Goal: Task Accomplishment & Management: Use online tool/utility

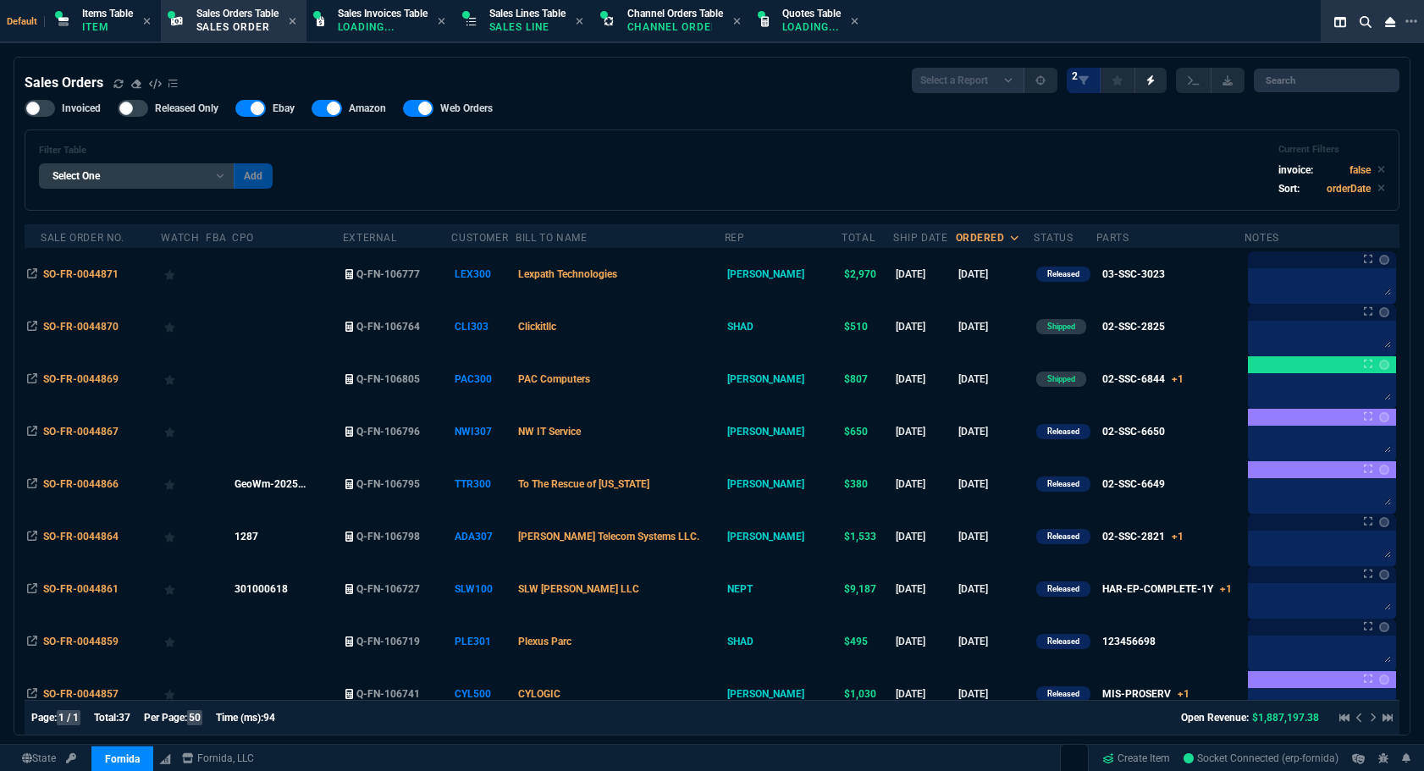
select select "12: [PERSON_NAME]"
select select
click at [775, 744] on div "State Fornida ZaynTek Fornida Fornida, LLC Create Item Socket Connected (erp-fo…" at bounding box center [712, 758] width 1424 height 29
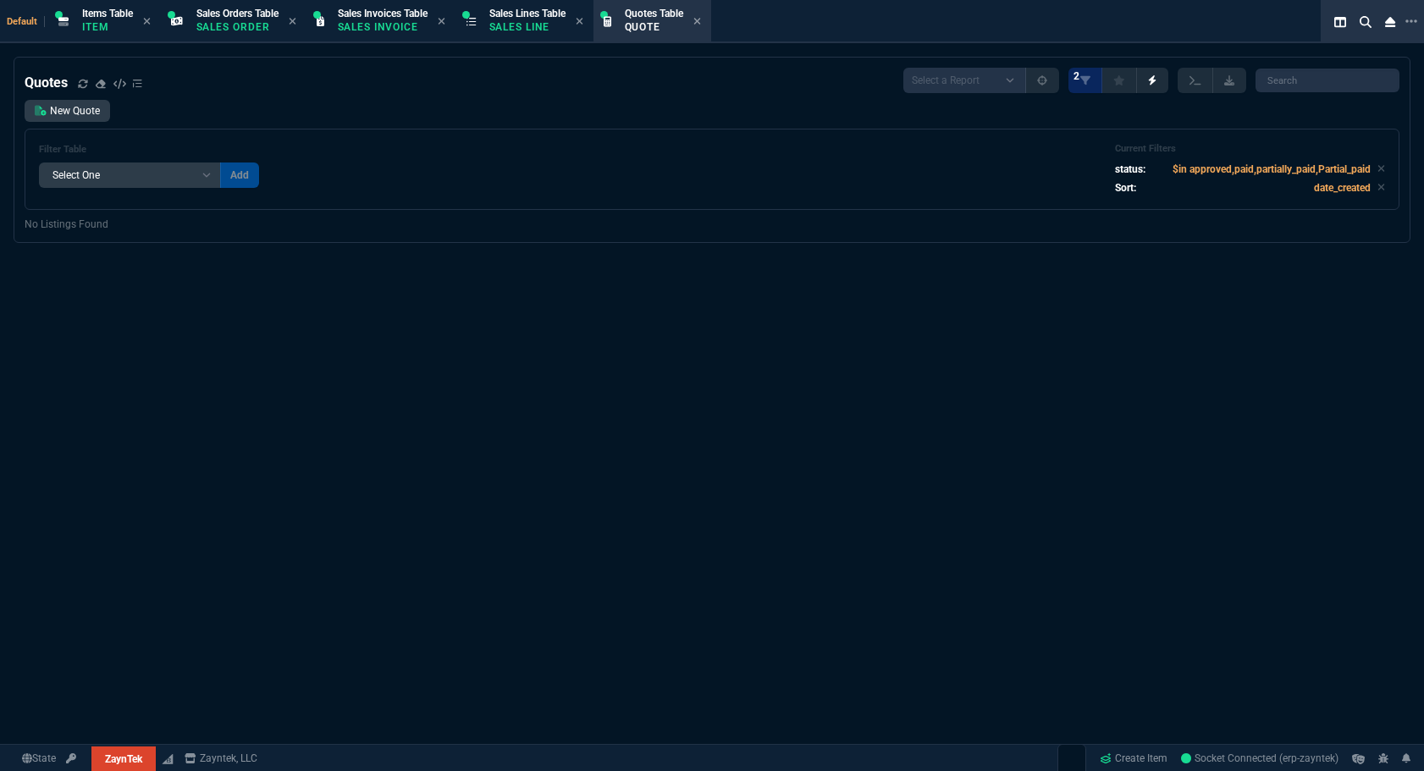
select select "12: [PERSON_NAME]"
select select
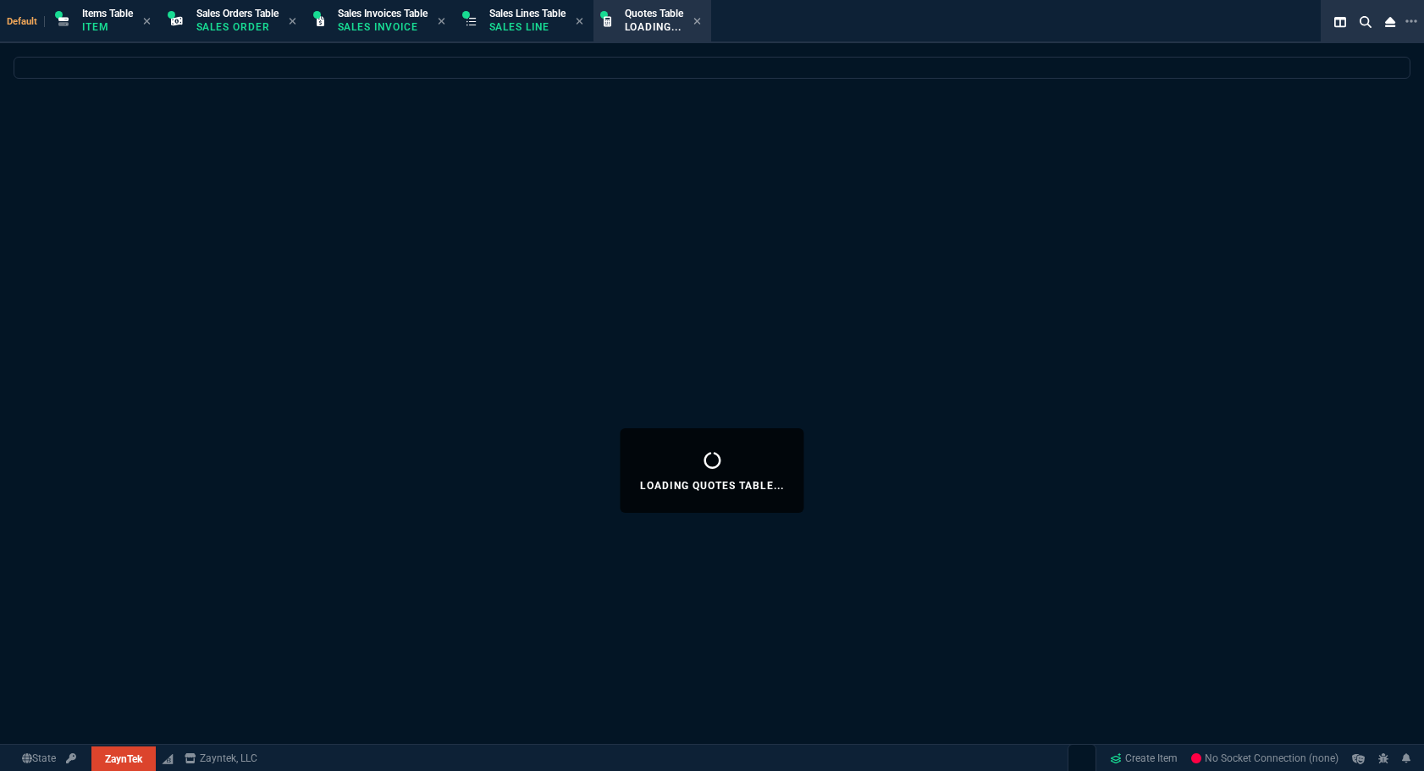
select select "12: [PERSON_NAME]"
select select
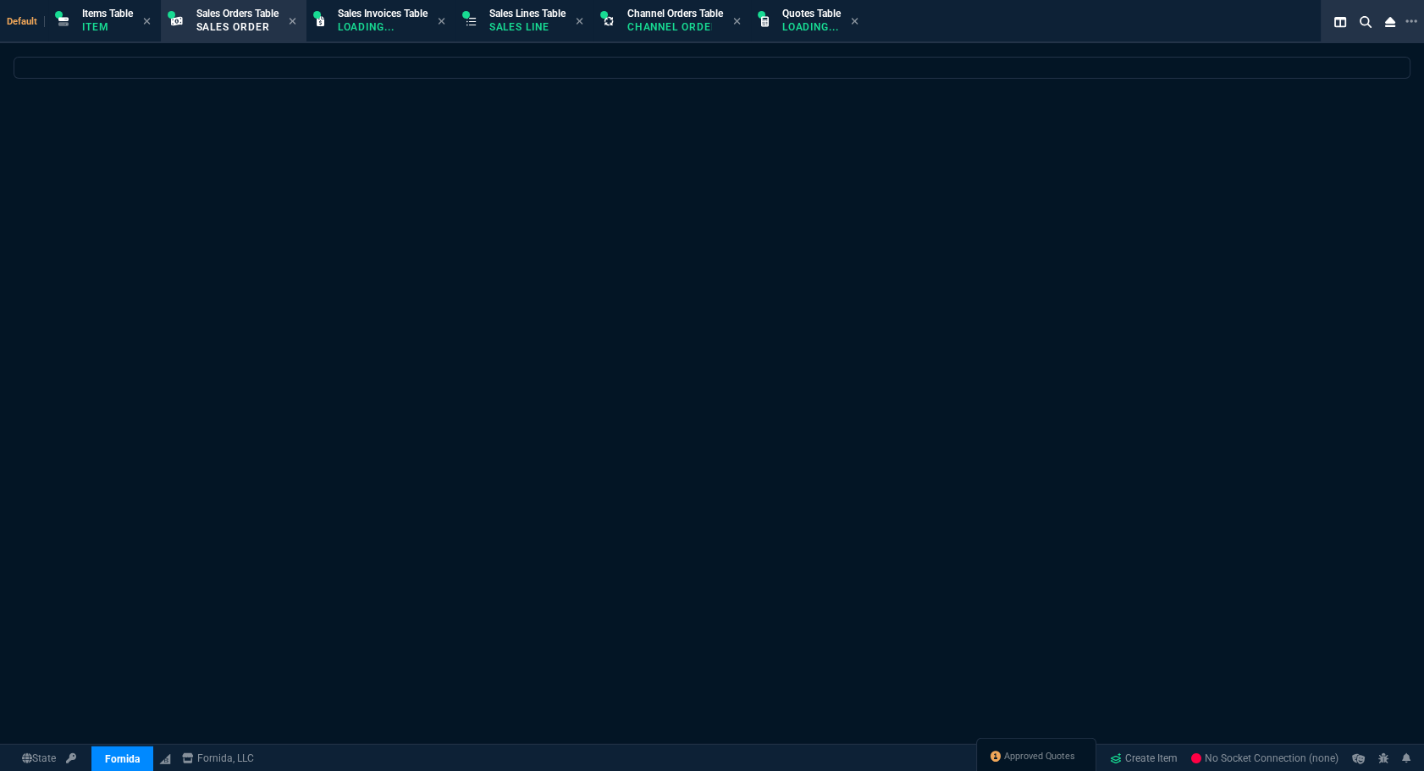
select select "12: [PERSON_NAME]"
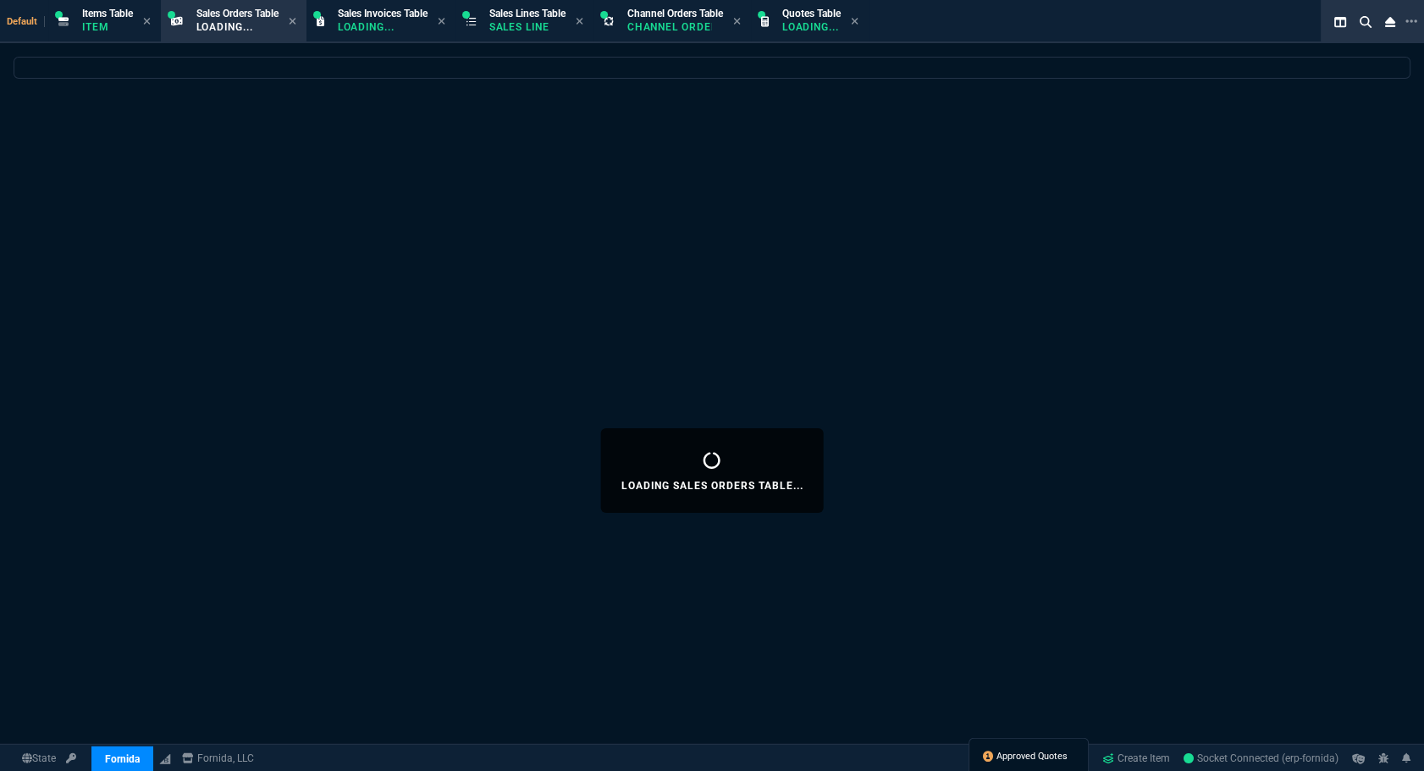
click at [1036, 757] on span "Approved Quotes" at bounding box center [1032, 757] width 71 height 14
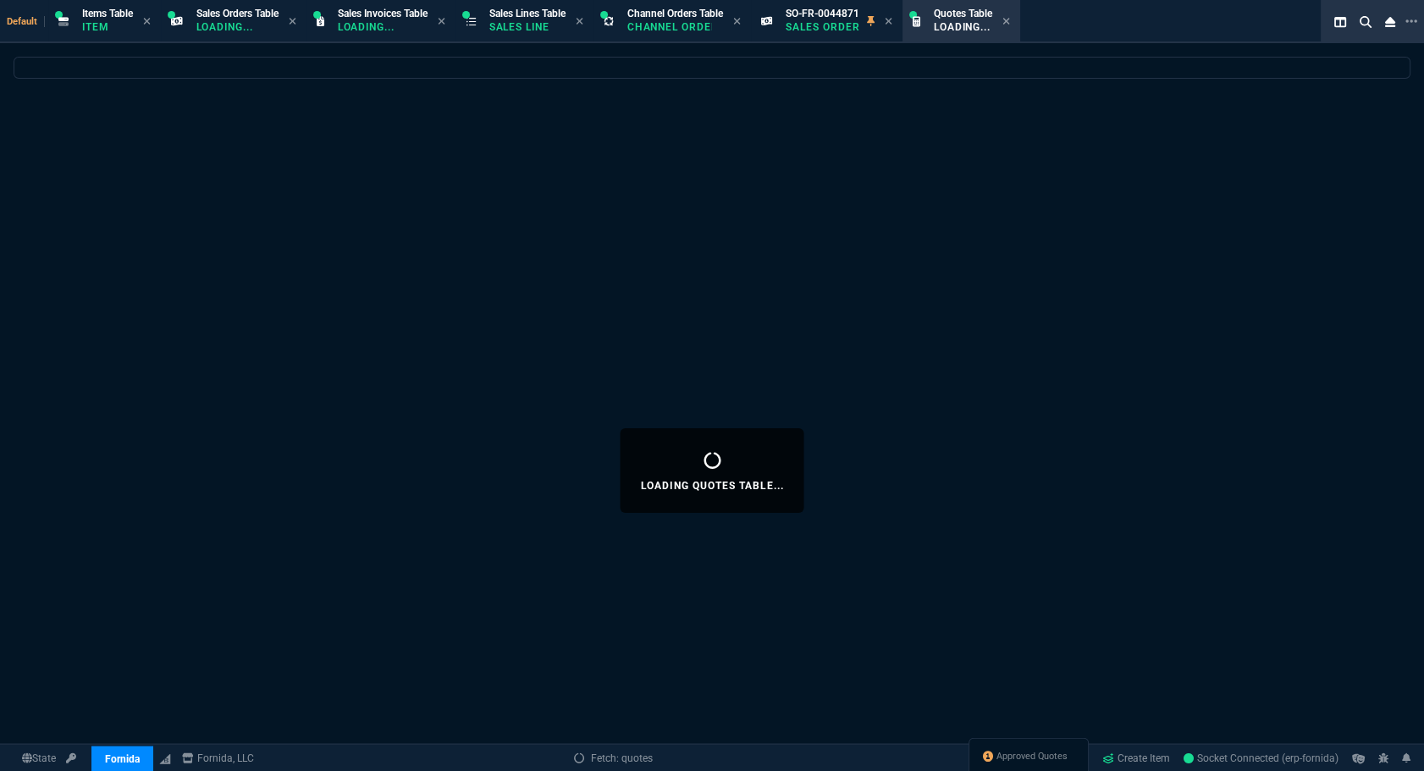
select select
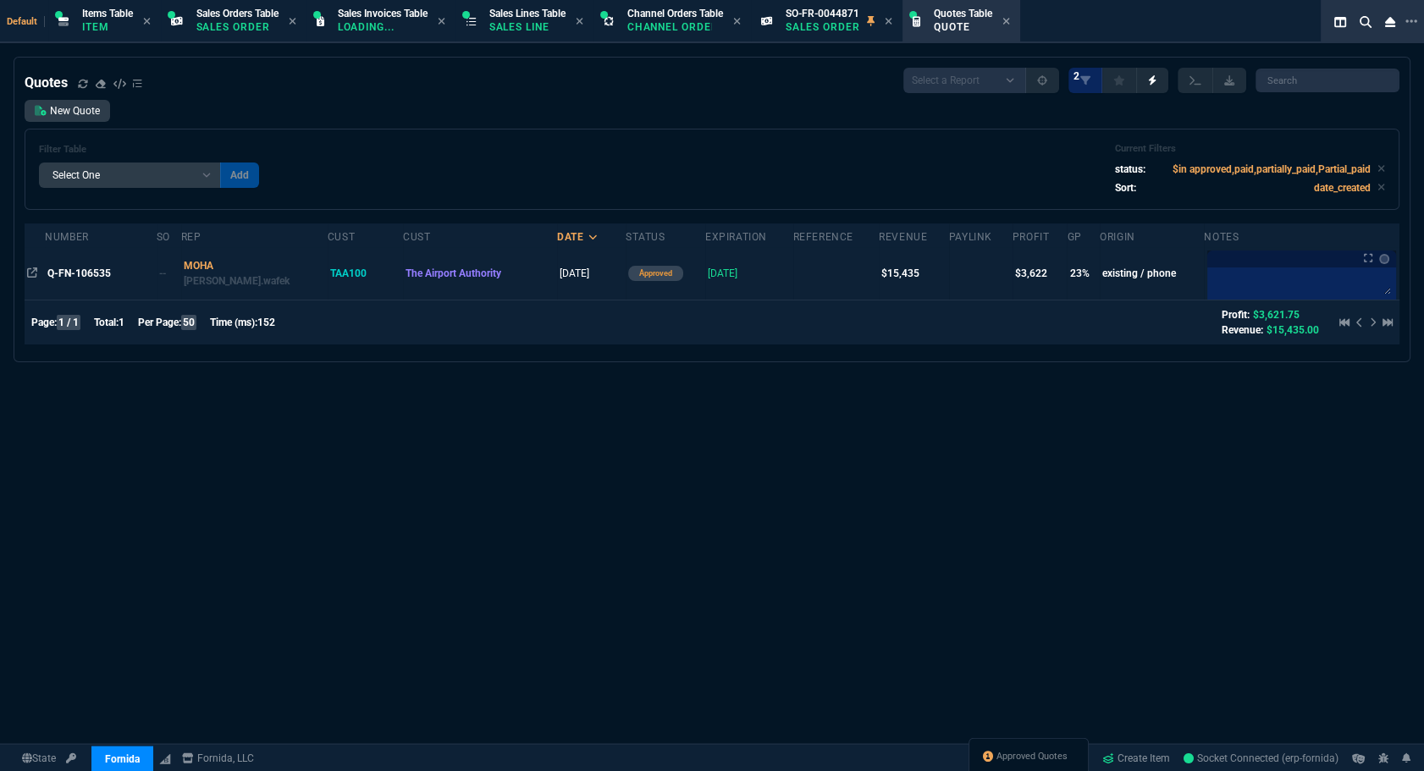
click at [101, 263] on td "Q-FN-106535" at bounding box center [101, 273] width 112 height 53
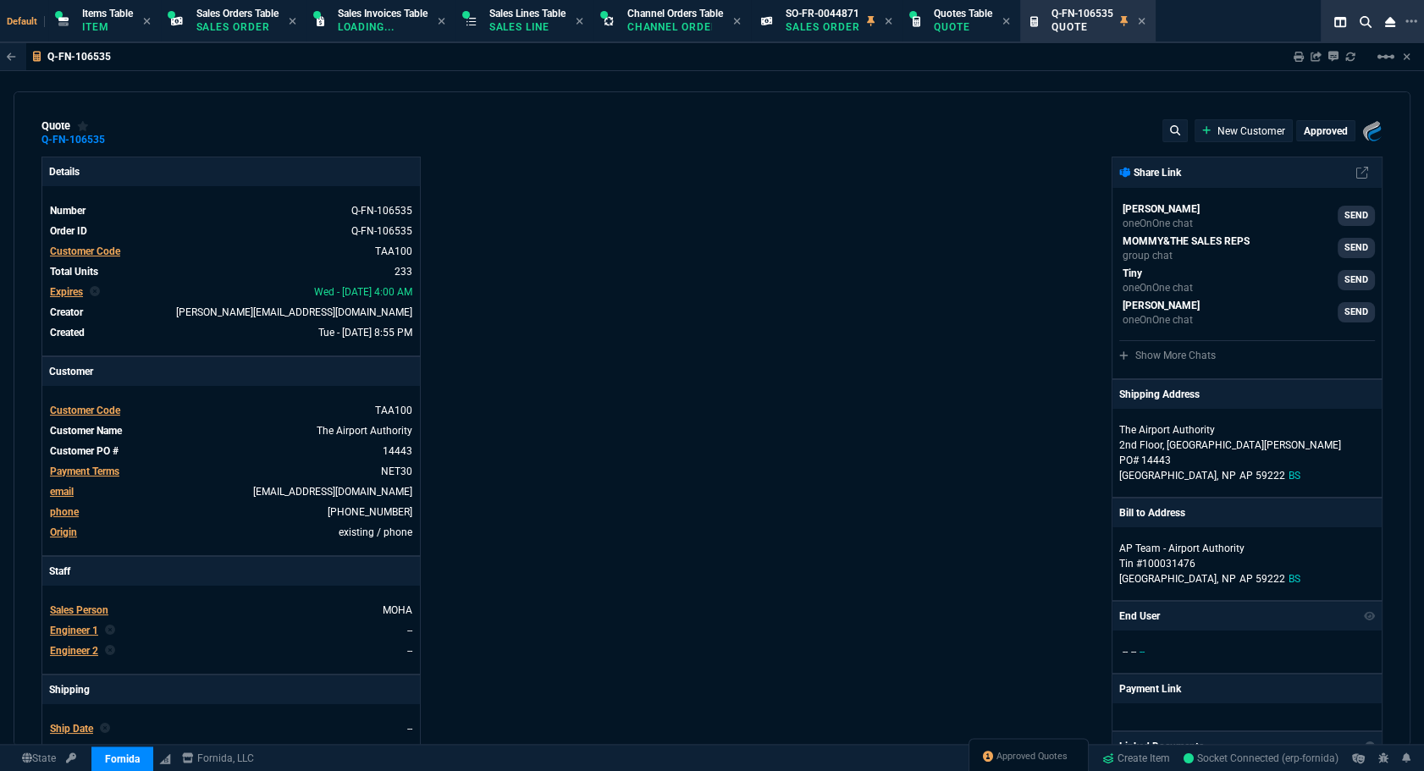
type input "29"
type input "13"
type input "25"
type input "48"
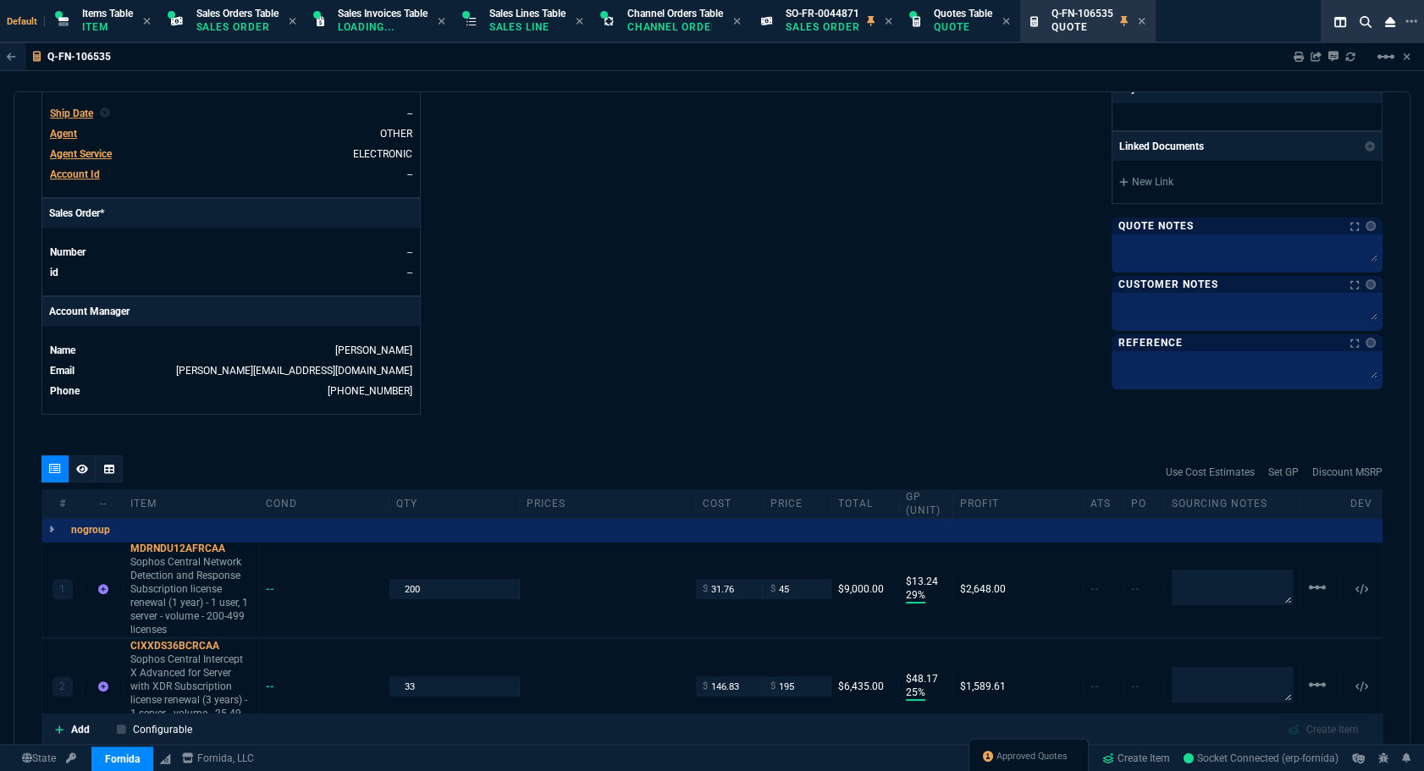
scroll to position [859, 0]
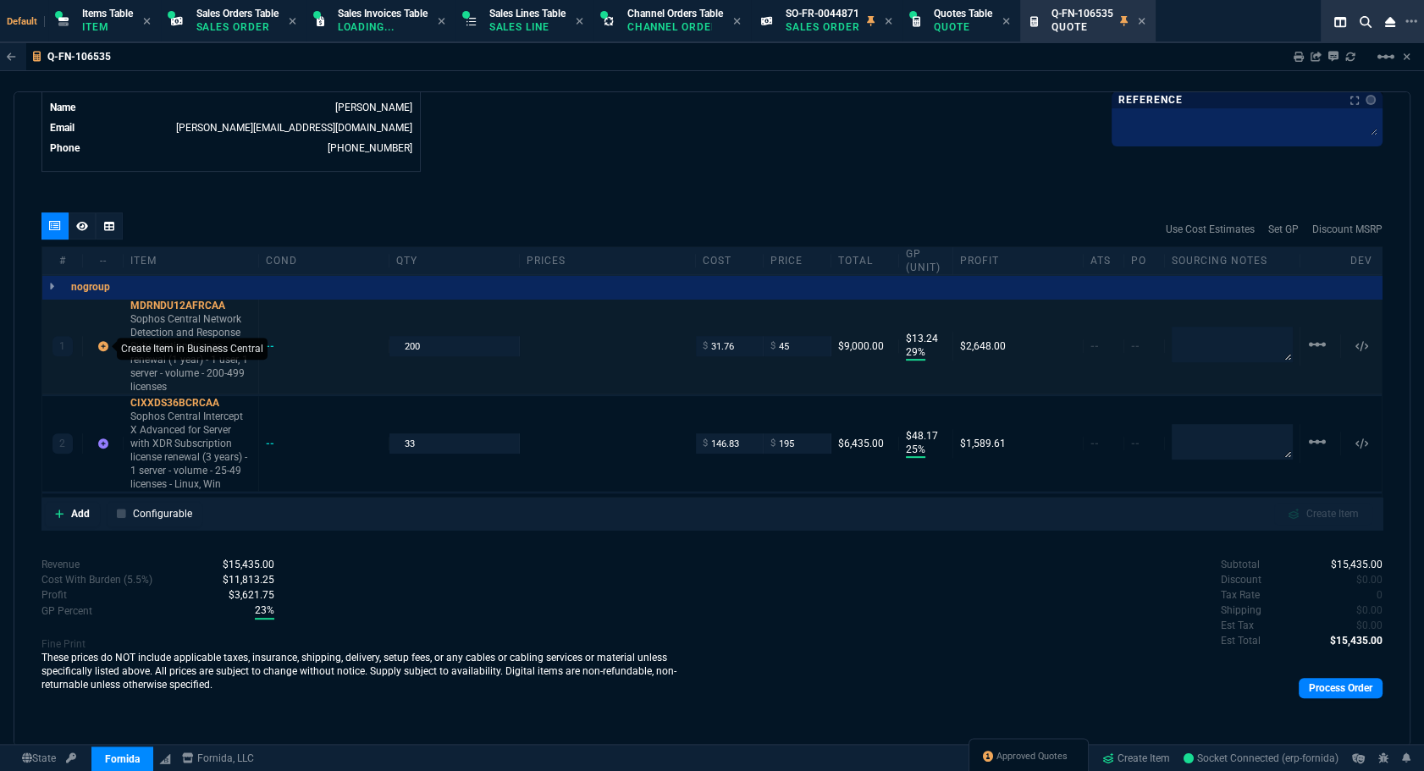
click at [101, 343] on icon at bounding box center [103, 346] width 10 height 10
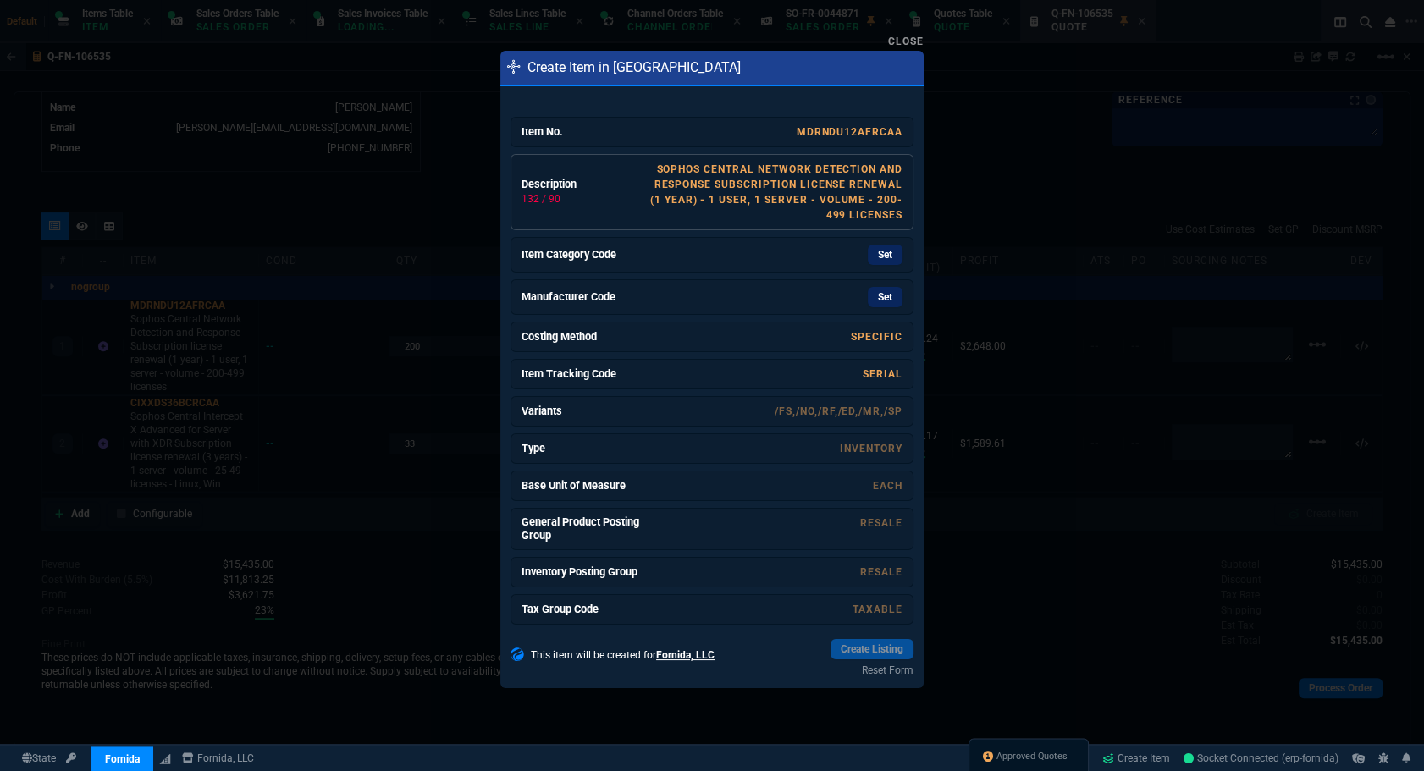
click at [813, 203] on link "Sophos Central Network Detection and Response Subscription license renewal (1 y…" at bounding box center [776, 192] width 252 height 58
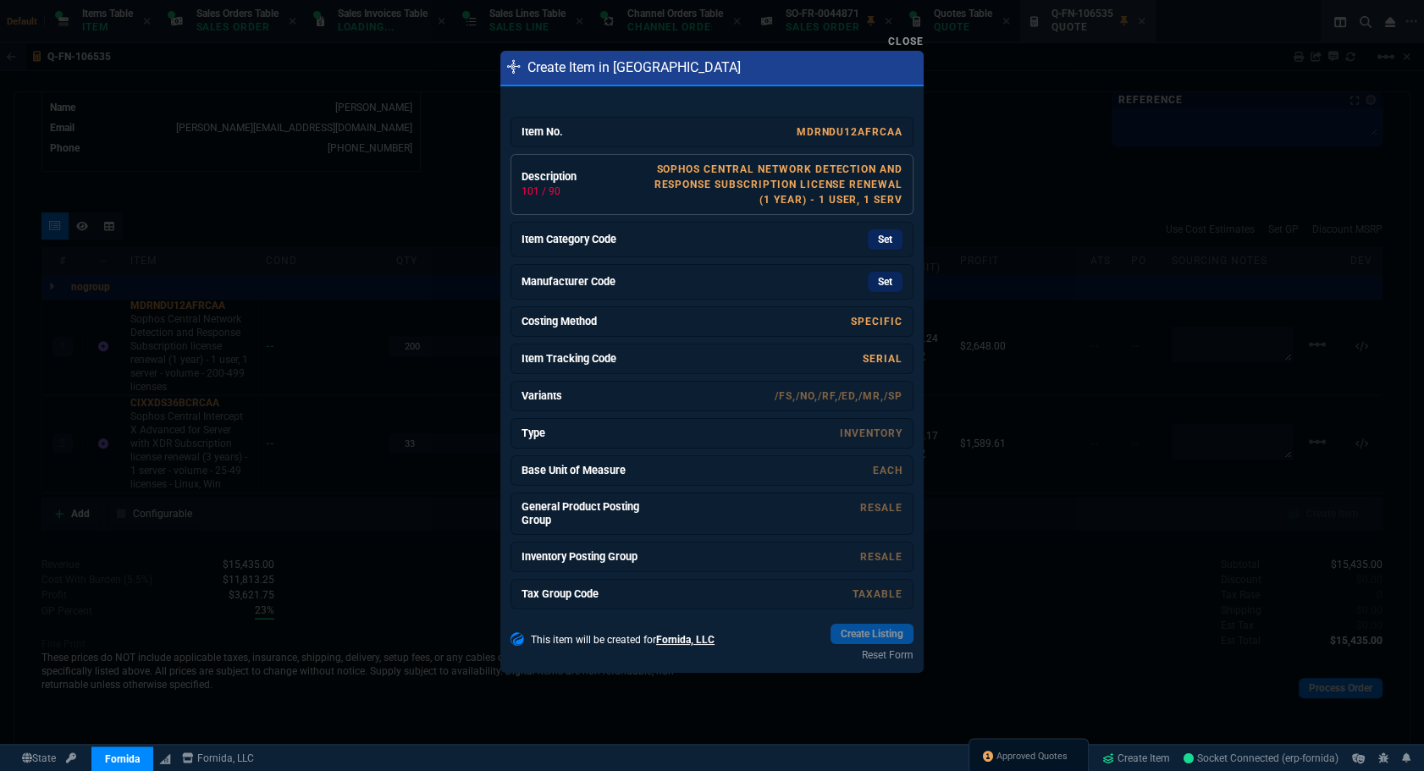
click at [813, 203] on link "Sophos Central Network Detection and Response Subscription license renewal (1 y…" at bounding box center [778, 184] width 249 height 42
click at [813, 203] on link "Sophos Central Network Detection and Response Subscription license renewal (1yr…" at bounding box center [778, 184] width 249 height 42
drag, startPoint x: 813, startPoint y: 203, endPoint x: 843, endPoint y: 64, distance: 143.0
click at [813, 203] on link "Sophos Central Network Detection and Response Subscription license renewal(1yr)…" at bounding box center [779, 184] width 246 height 42
click at [880, 241] on link "Set" at bounding box center [885, 239] width 35 height 20
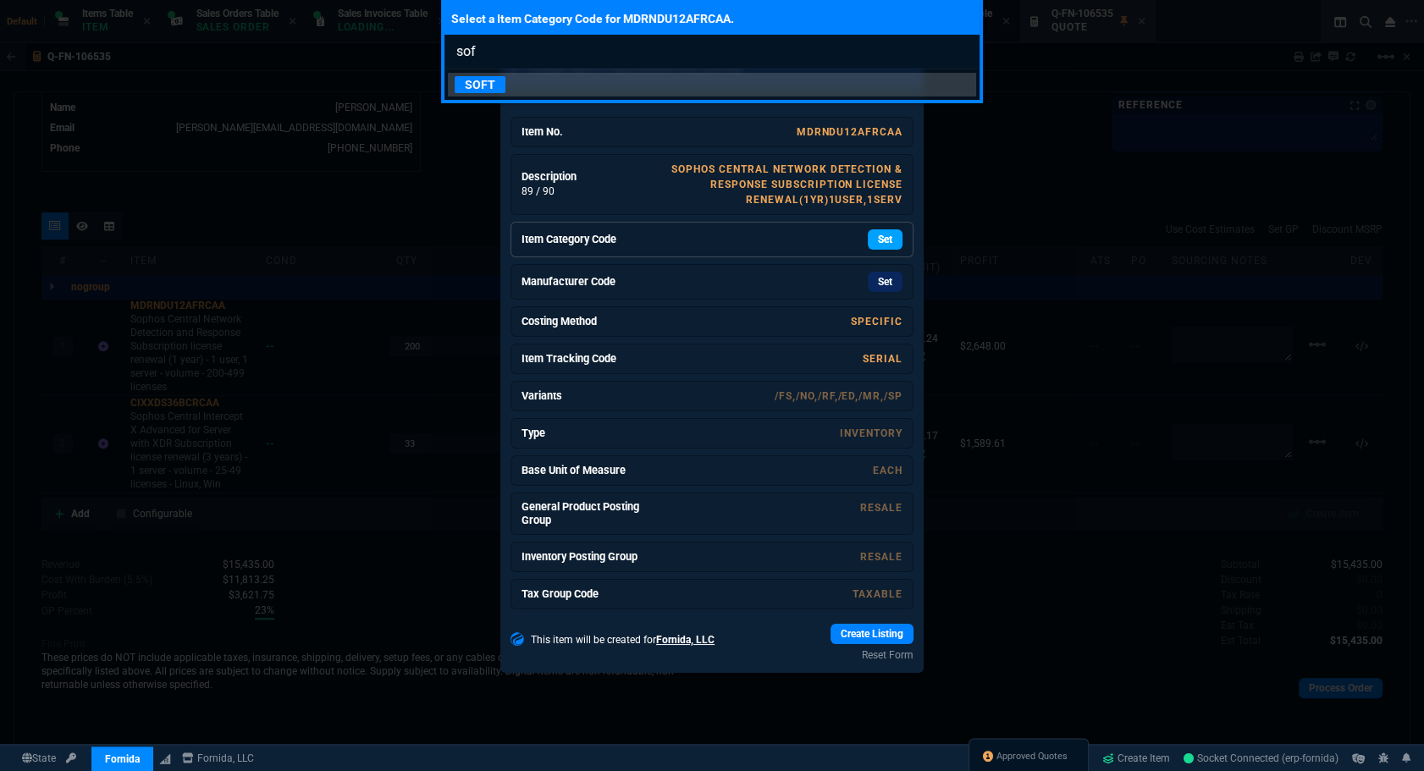
type input "soft"
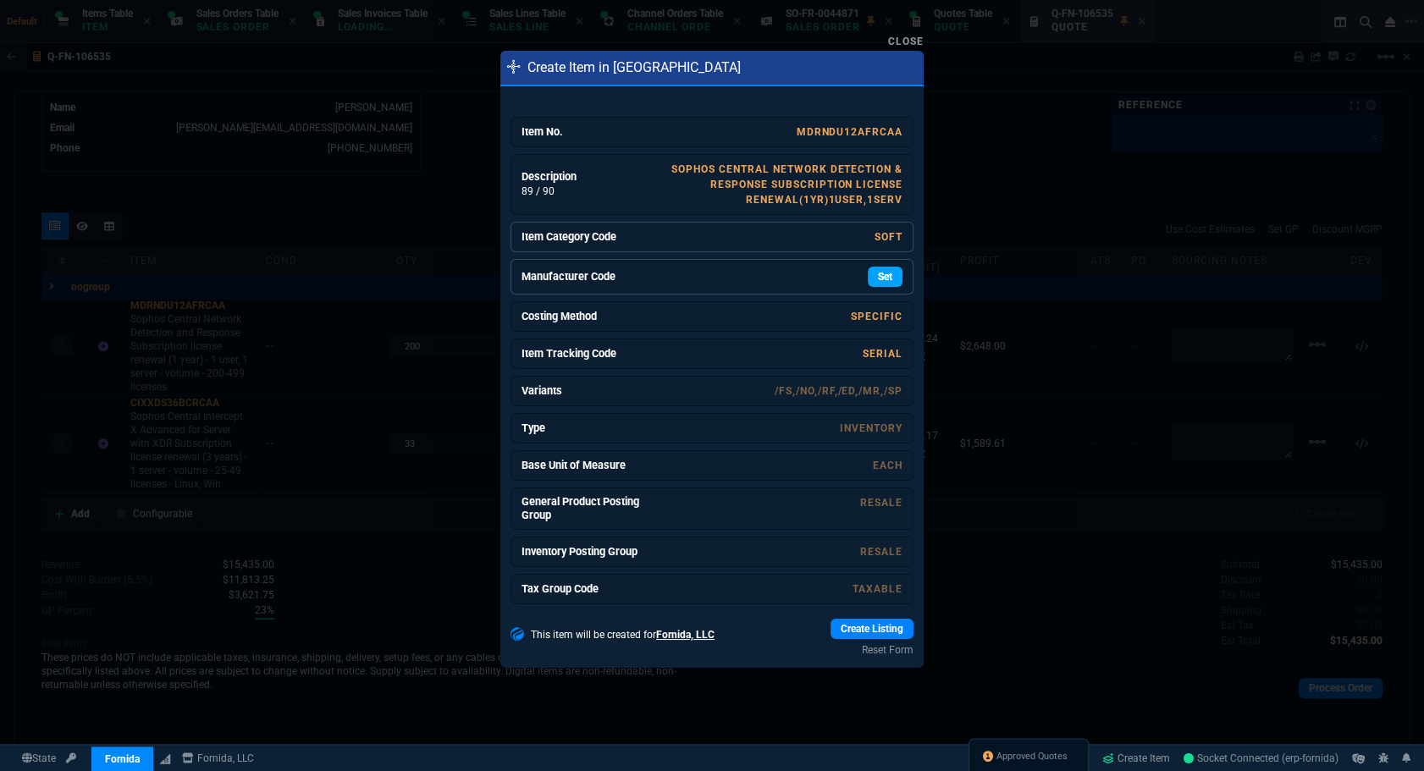
click at [873, 275] on link "Set" at bounding box center [885, 277] width 35 height 20
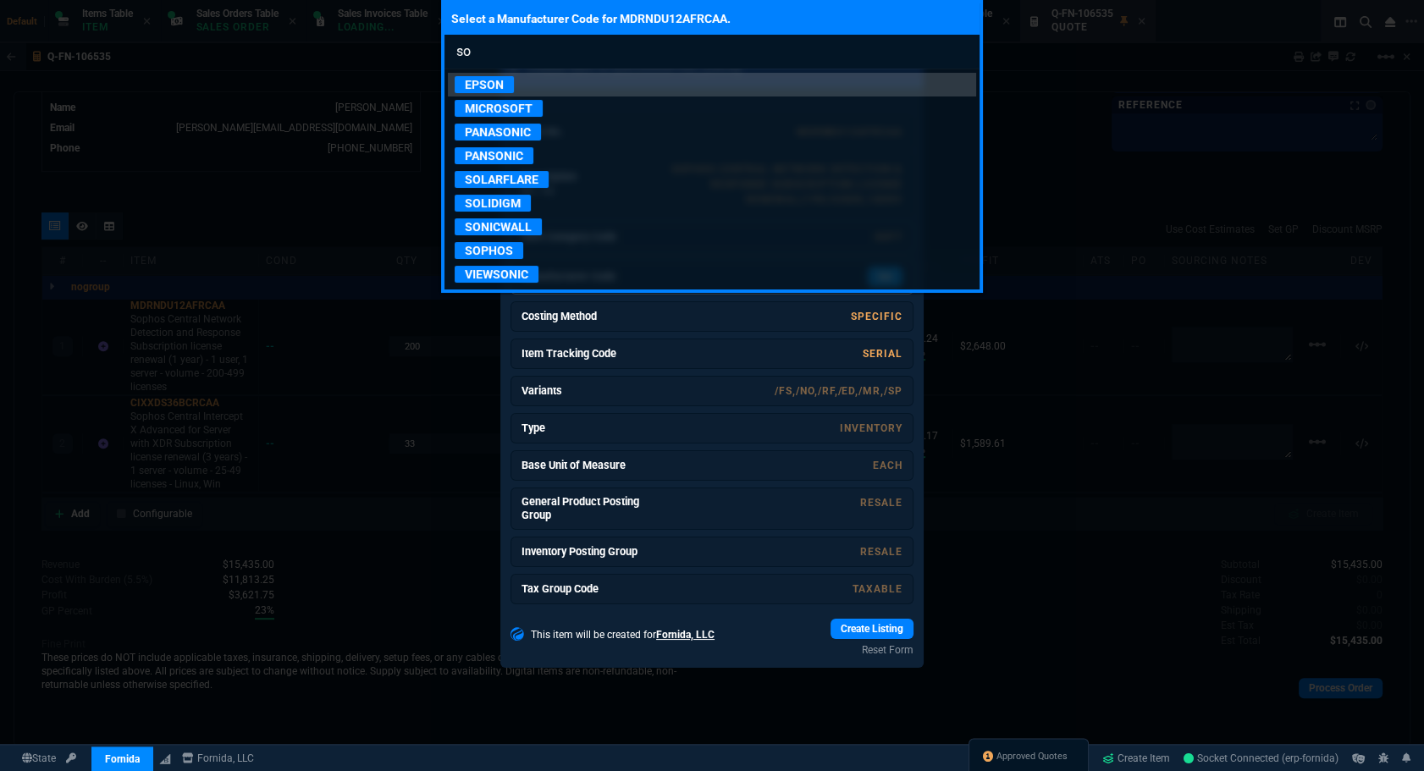
type input "sop"
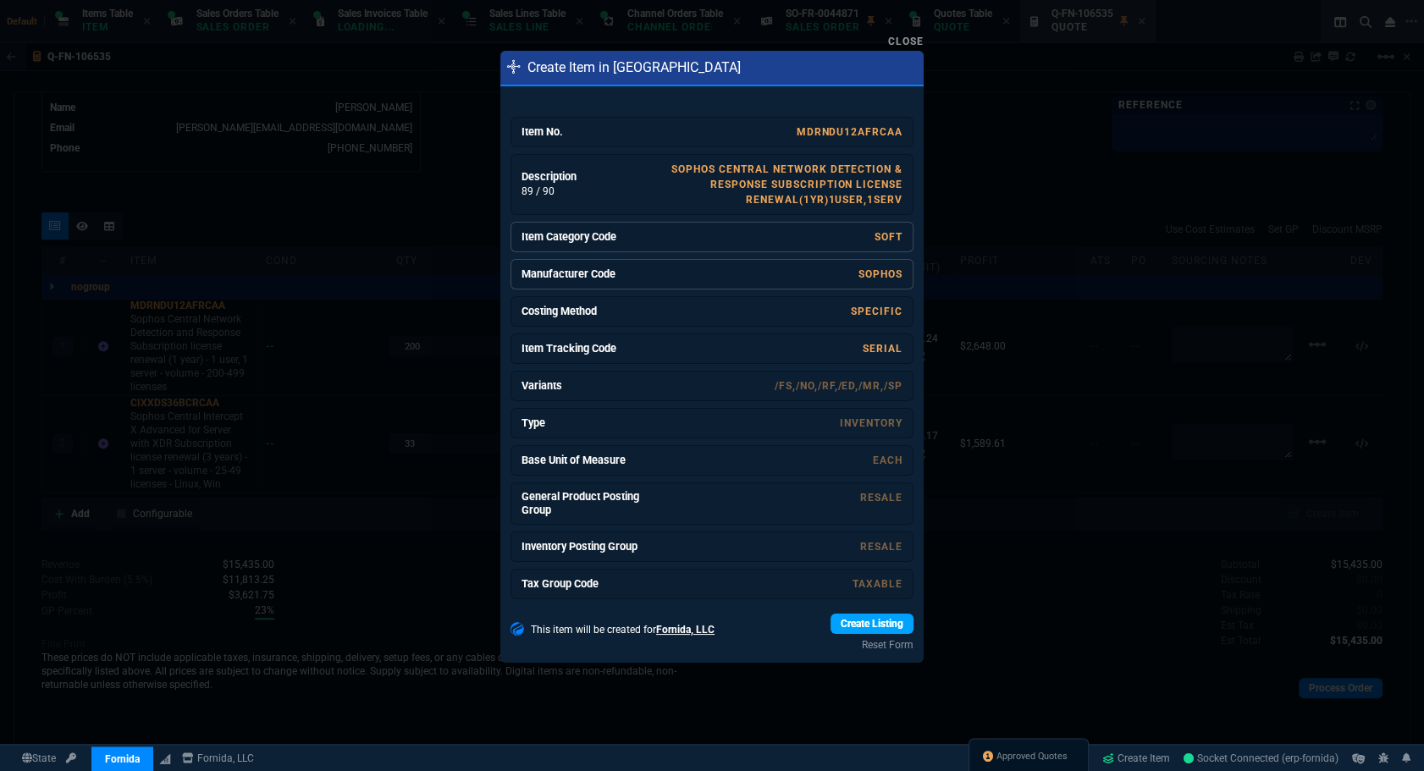
click at [831, 619] on link "Create Listing" at bounding box center [872, 624] width 83 height 20
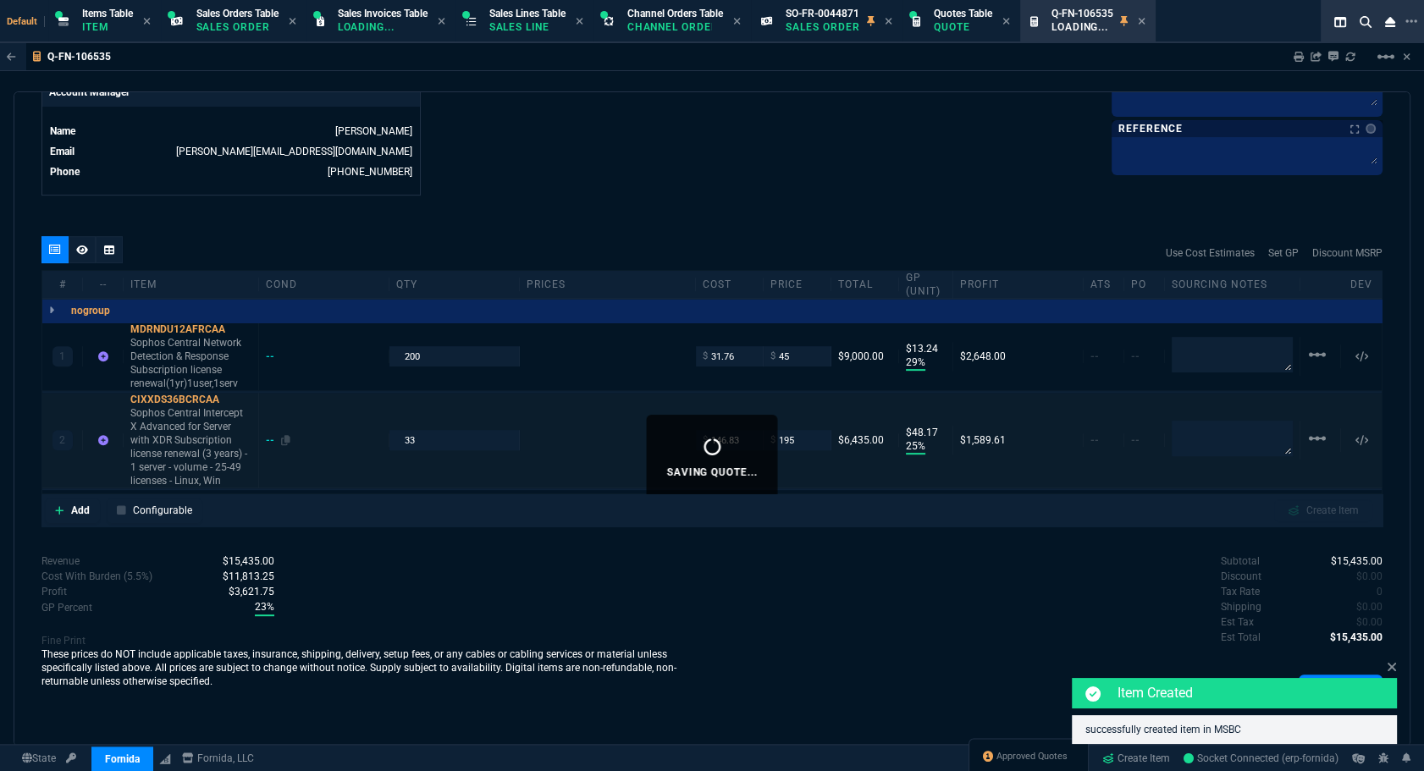
scroll to position [832, 0]
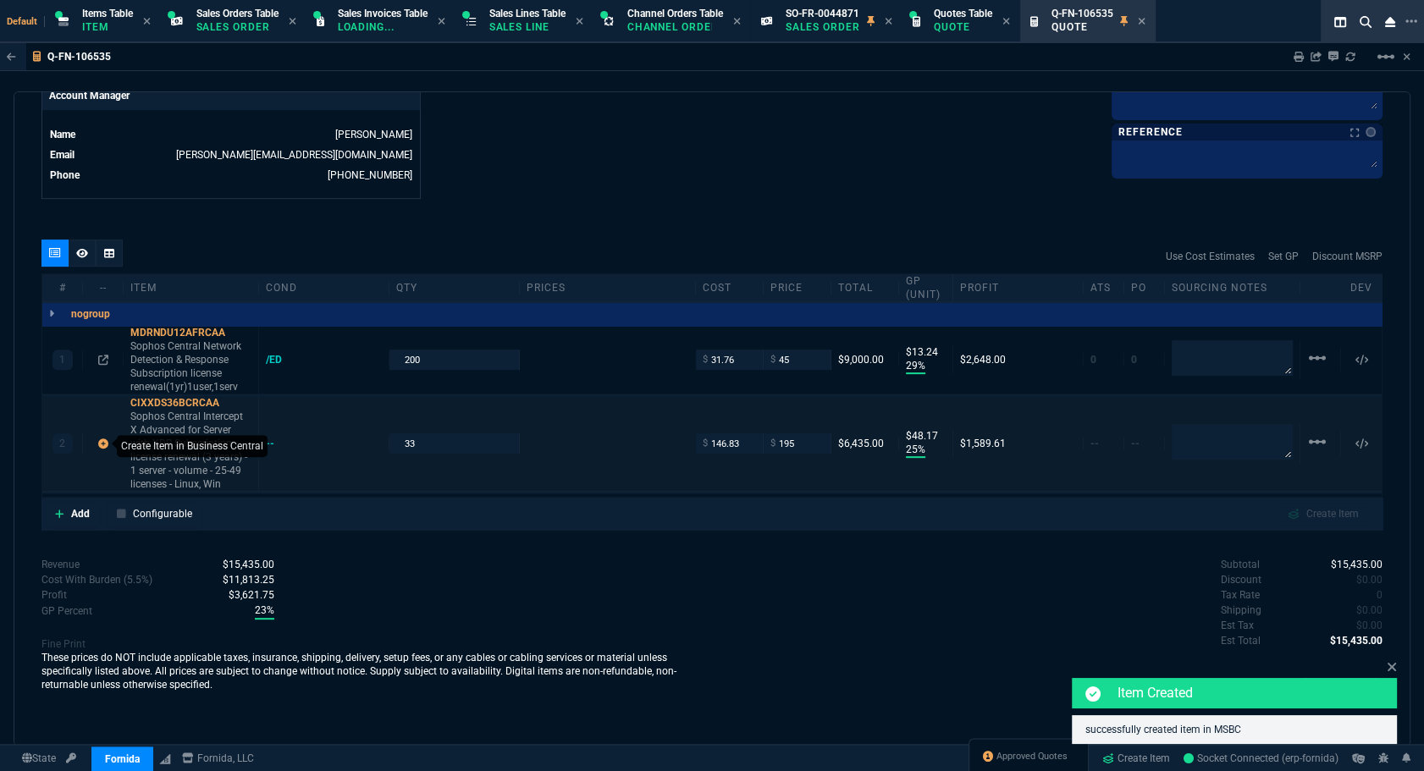
type input "52.7"
type input "15"
click at [104, 443] on icon at bounding box center [103, 444] width 10 height 10
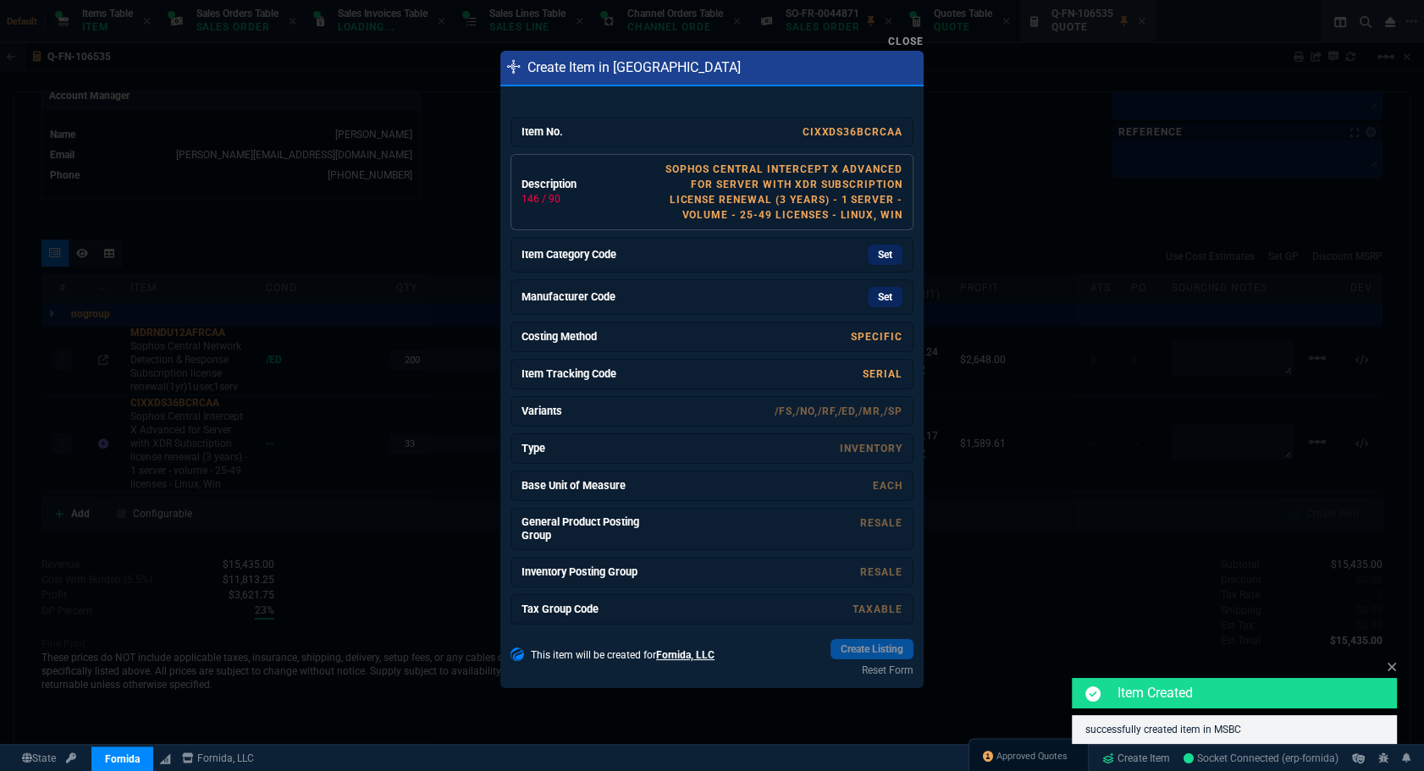
click at [831, 223] on link "Description 146 / 90 Sophos Central Intercept X Advanced for Server with XDR Su…" at bounding box center [712, 192] width 403 height 76
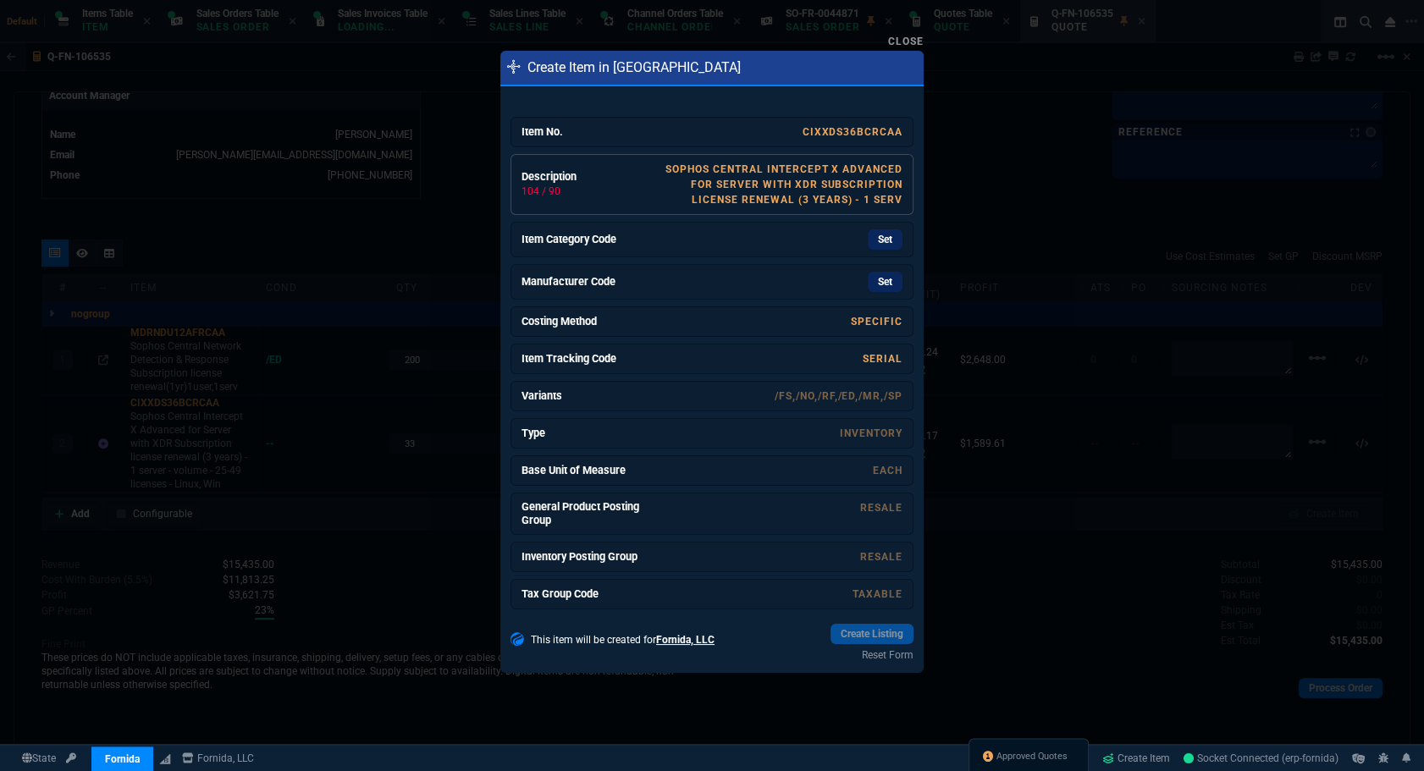
click at [832, 200] on link "Sophos Central Intercept X Advanced for Server with XDR Subscription license re…" at bounding box center [784, 184] width 237 height 42
drag, startPoint x: 732, startPoint y: 202, endPoint x: 778, endPoint y: 60, distance: 148.6
click at [732, 202] on div "Sophos Central Intercept X Advanced for Serv with XDR Subscription license rene…" at bounding box center [776, 185] width 254 height 46
click at [871, 229] on link "Set" at bounding box center [885, 239] width 35 height 20
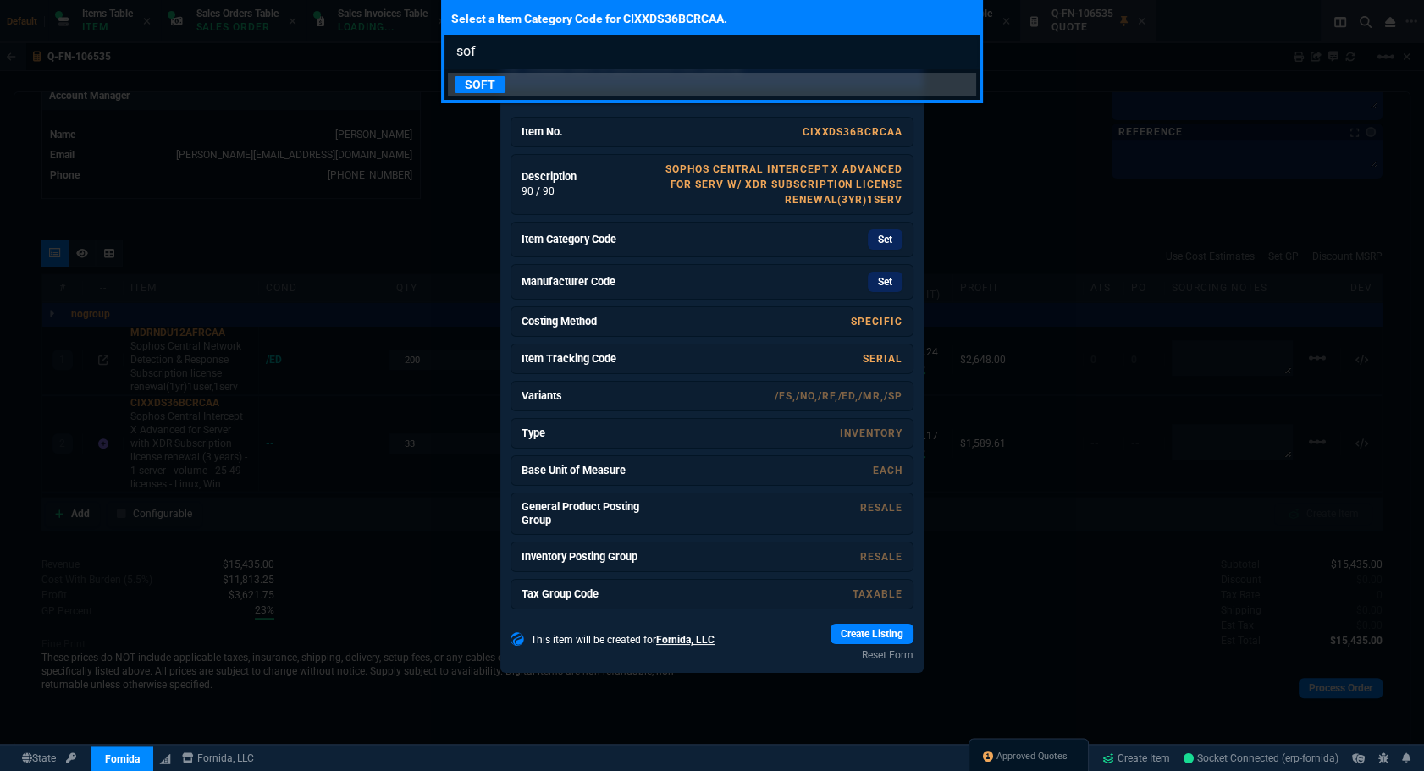
type input "soft"
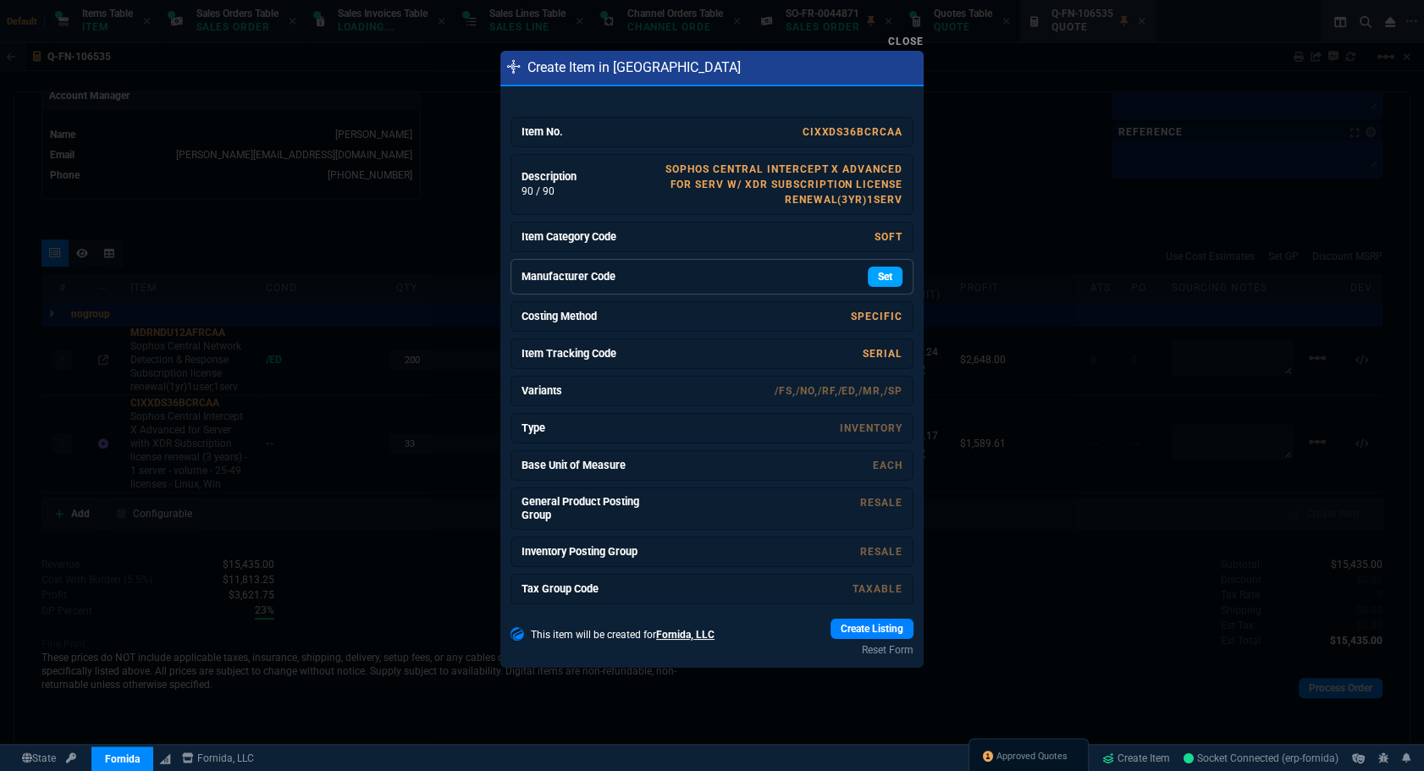
click at [868, 280] on link "Set" at bounding box center [885, 277] width 35 height 20
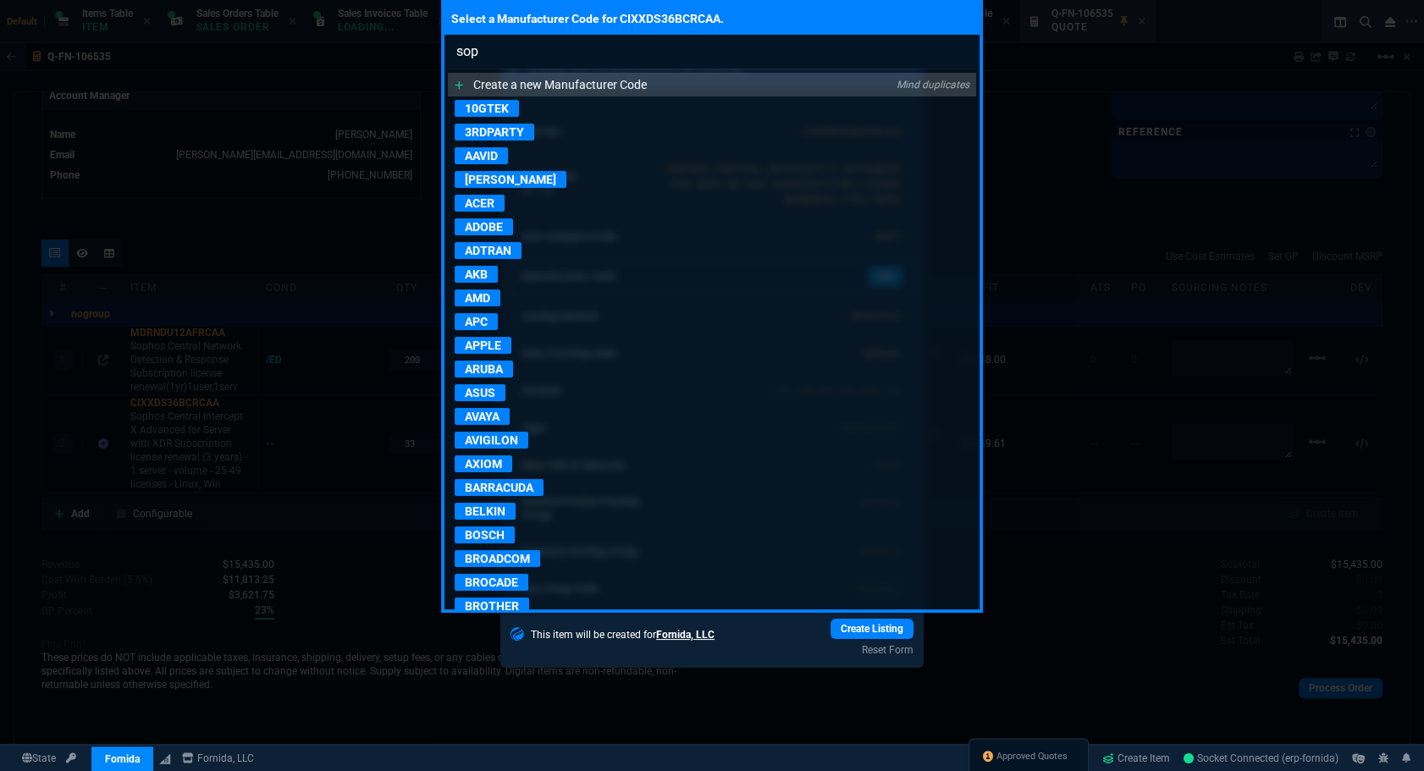
type input "soph"
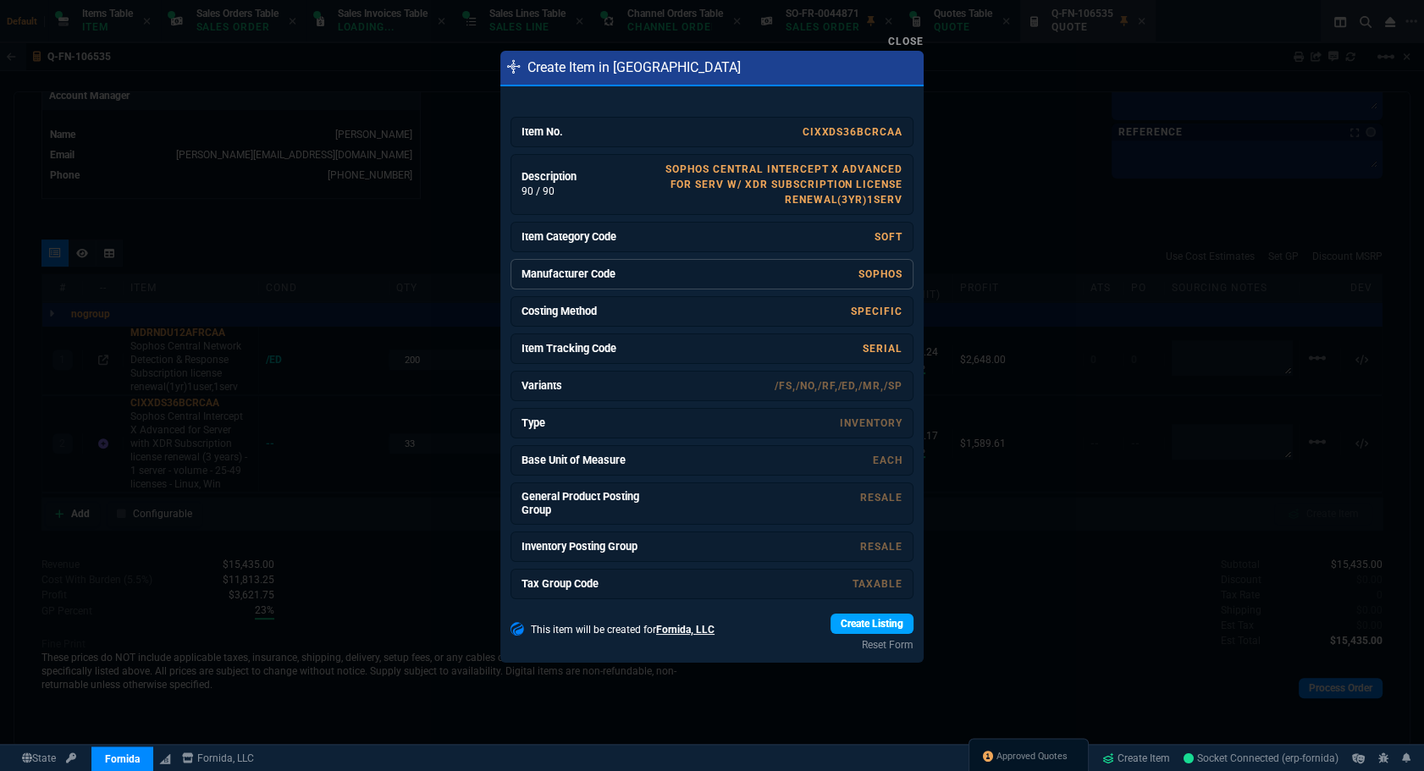
click at [831, 627] on link "Create Listing" at bounding box center [872, 624] width 83 height 20
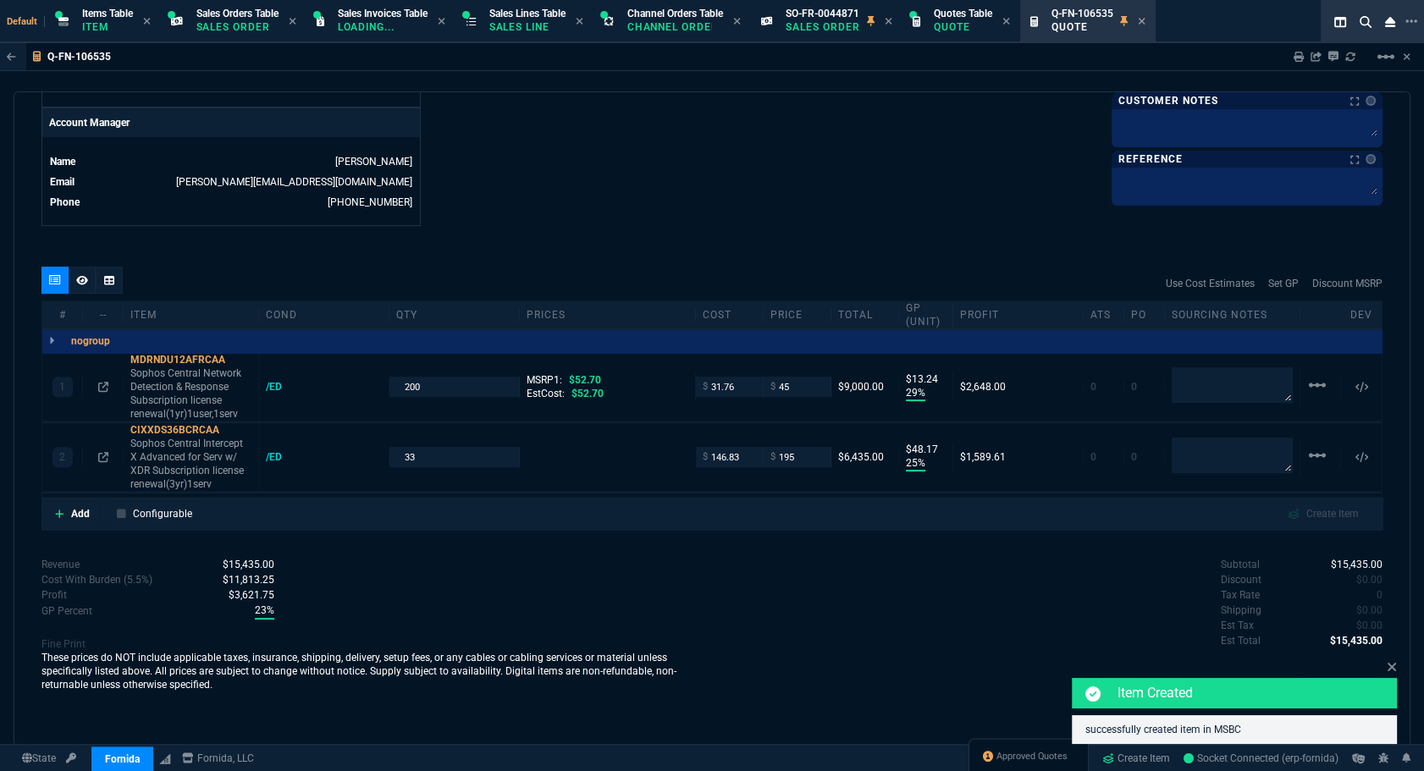
type input "357.78"
type input "45"
click at [1396, 674] on fa-icon at bounding box center [1392, 668] width 10 height 16
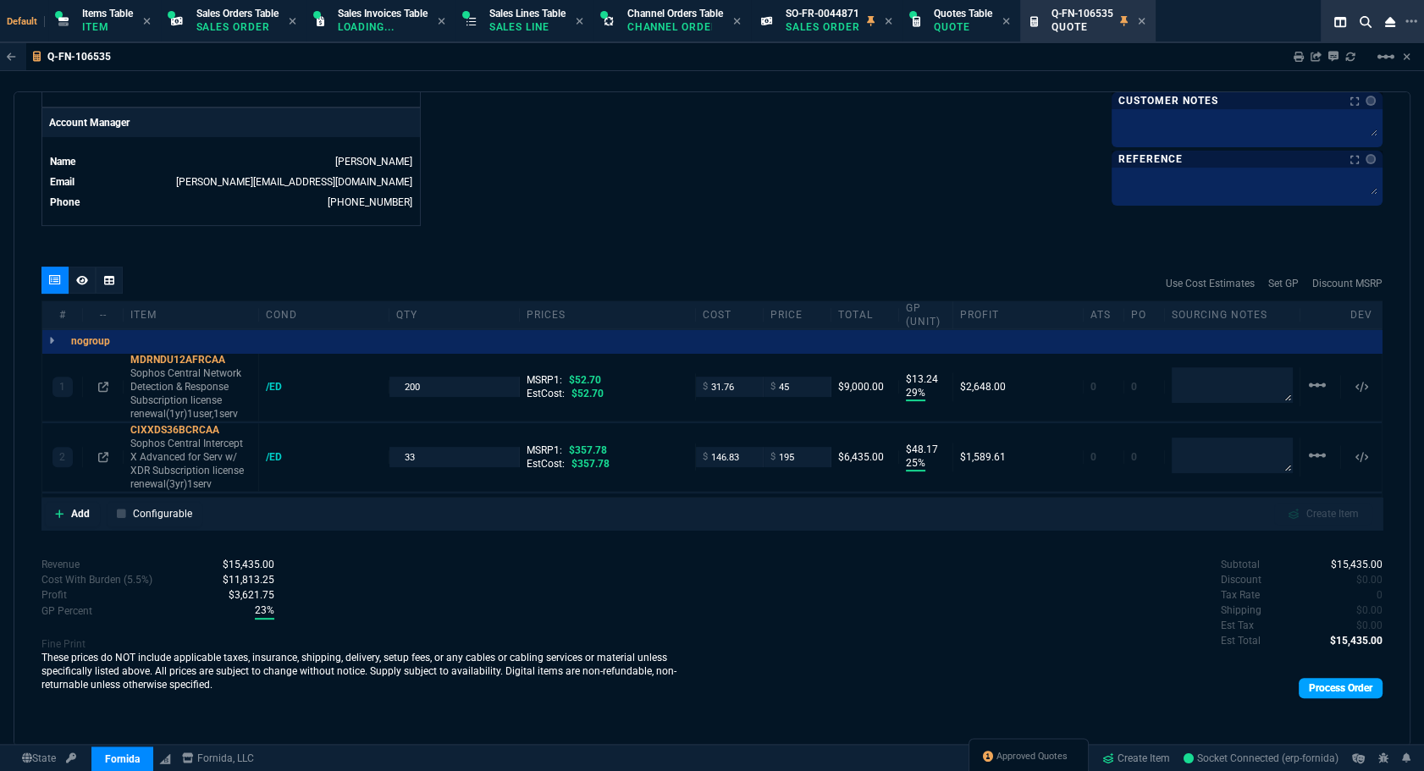
click at [1313, 683] on link "Process Order" at bounding box center [1341, 688] width 84 height 20
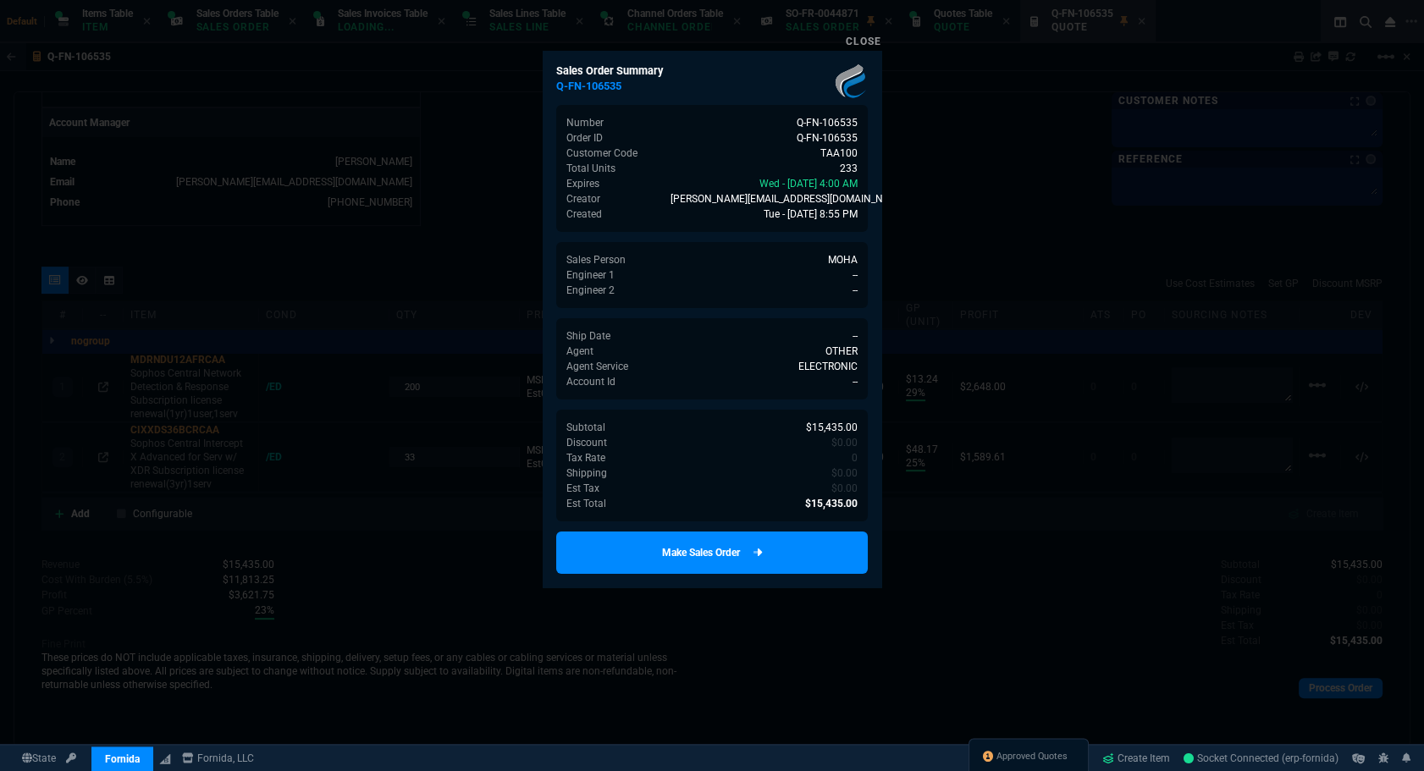
click at [763, 554] on link "Make Sales Order" at bounding box center [712, 553] width 312 height 42
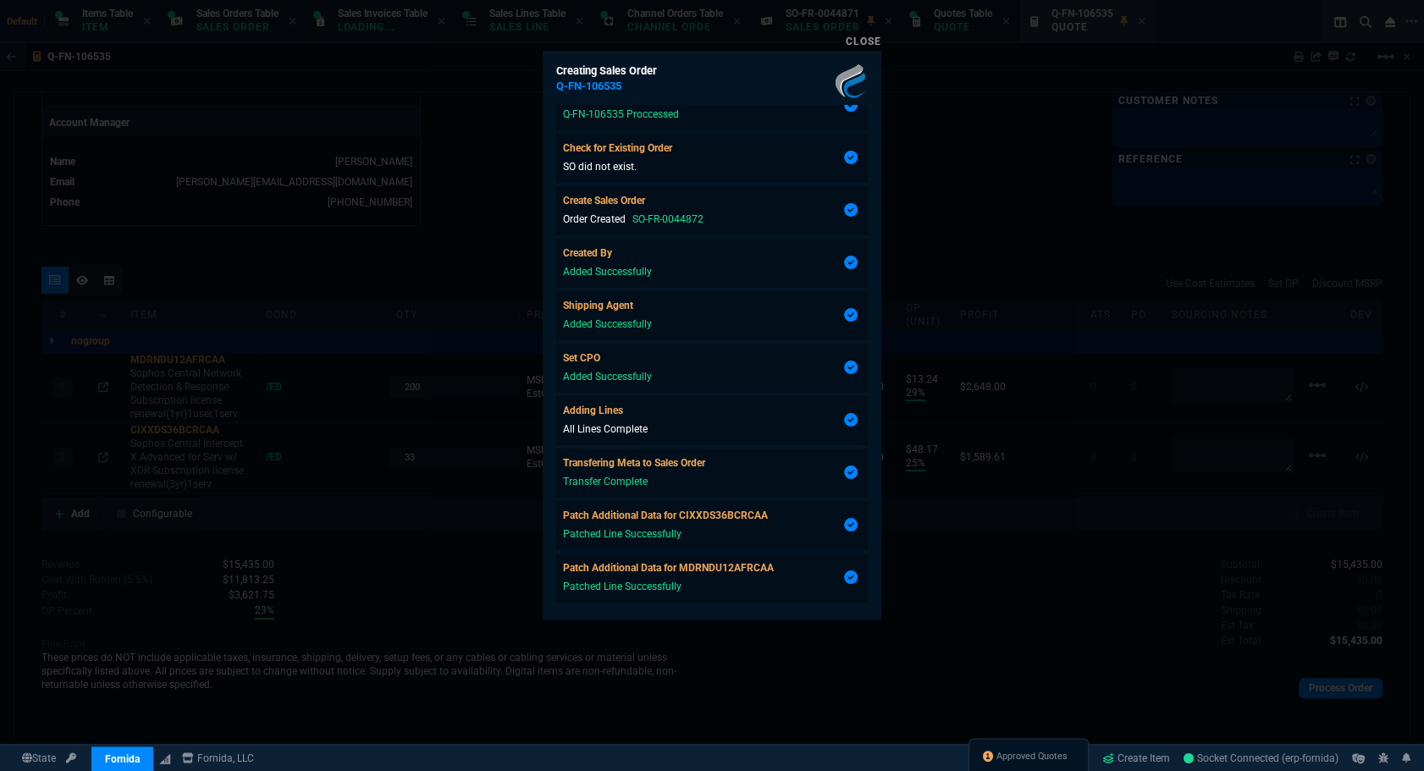
scroll to position [56, 0]
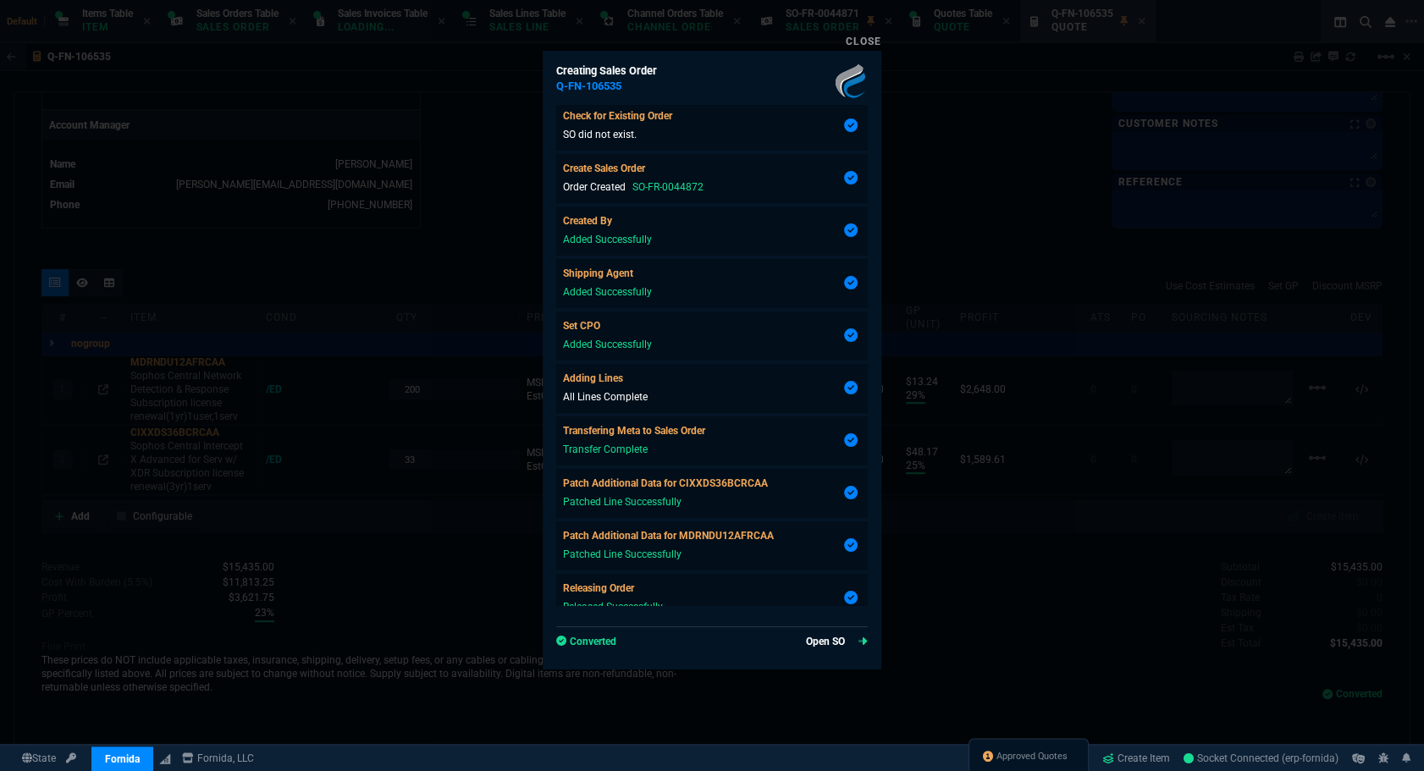
type input "29"
type input "13"
type input "25"
type input "48"
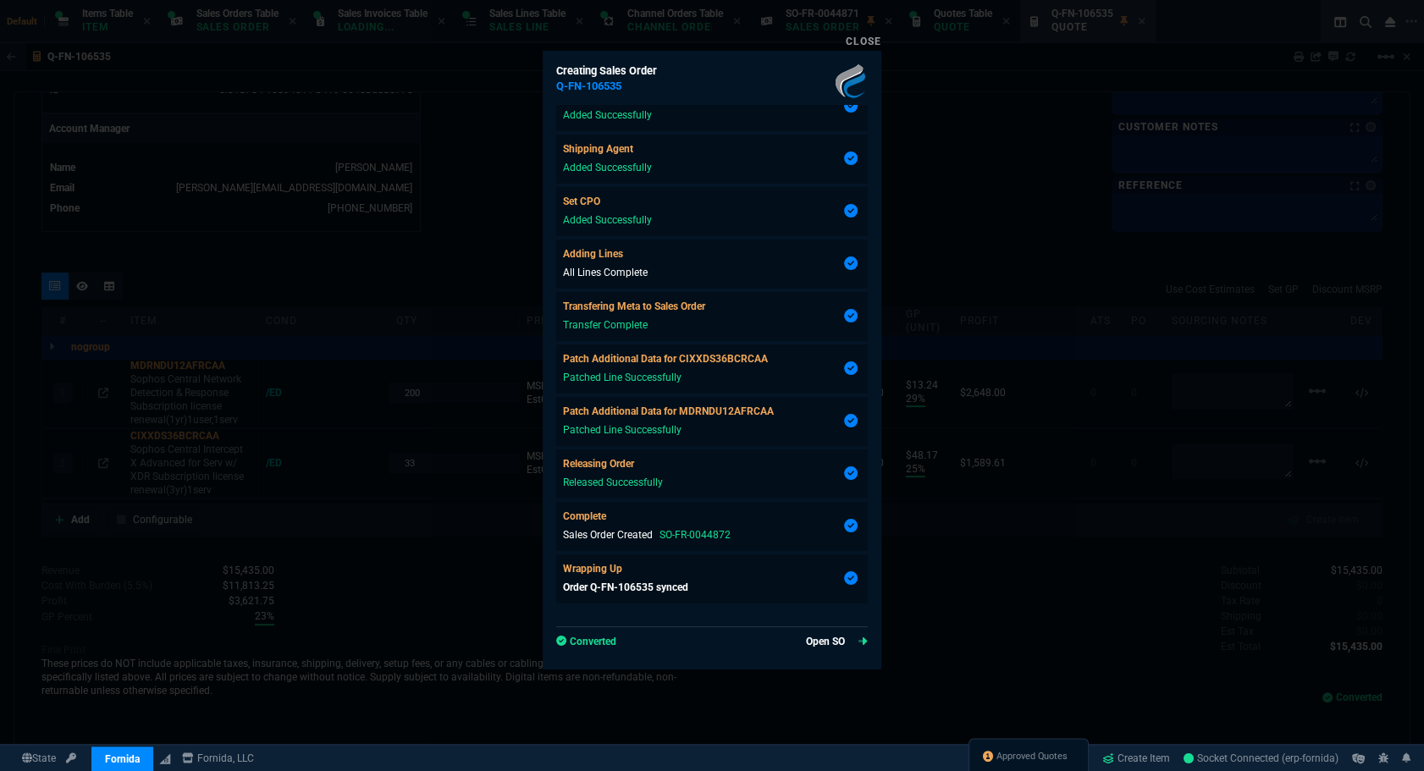
type input "15"
type input "45"
click at [830, 638] on link "Open SO" at bounding box center [837, 641] width 62 height 15
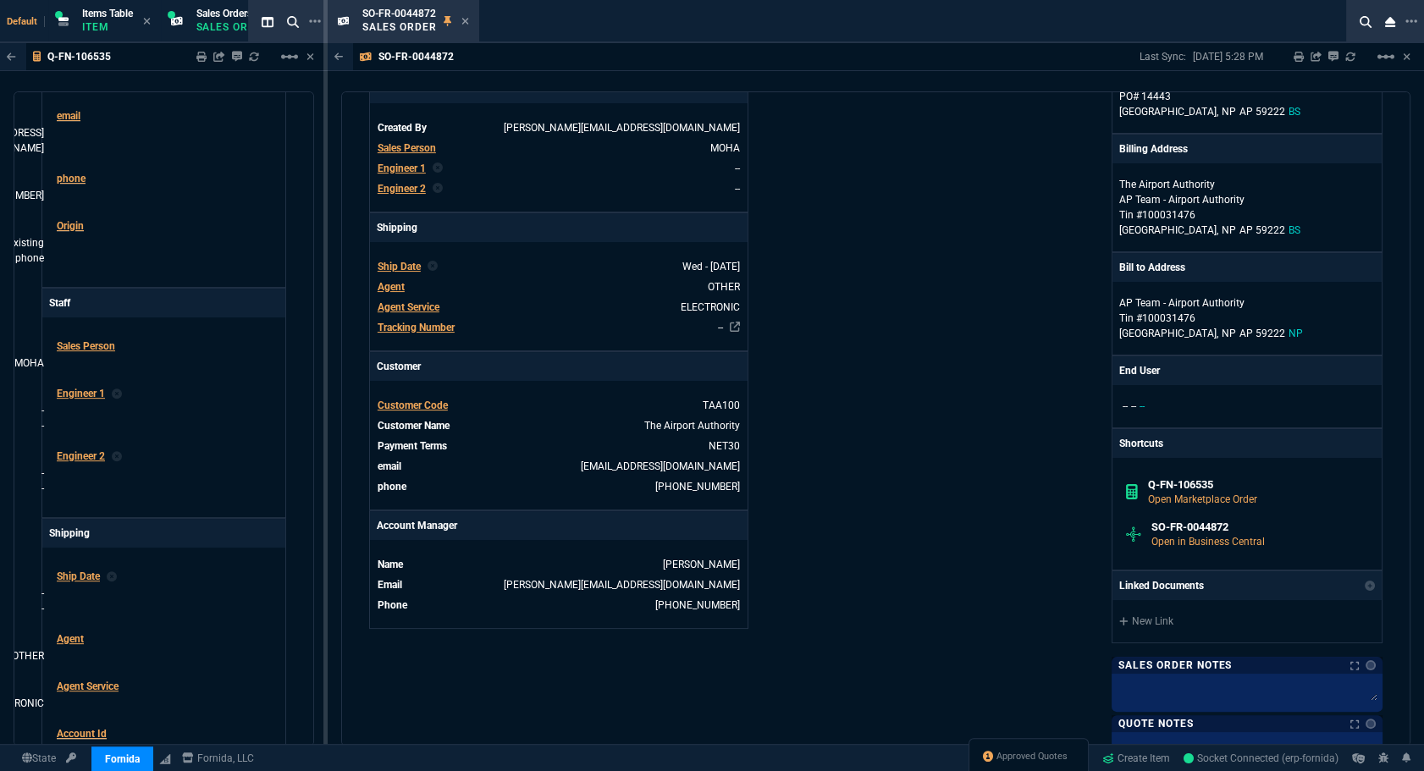
scroll to position [770, 0]
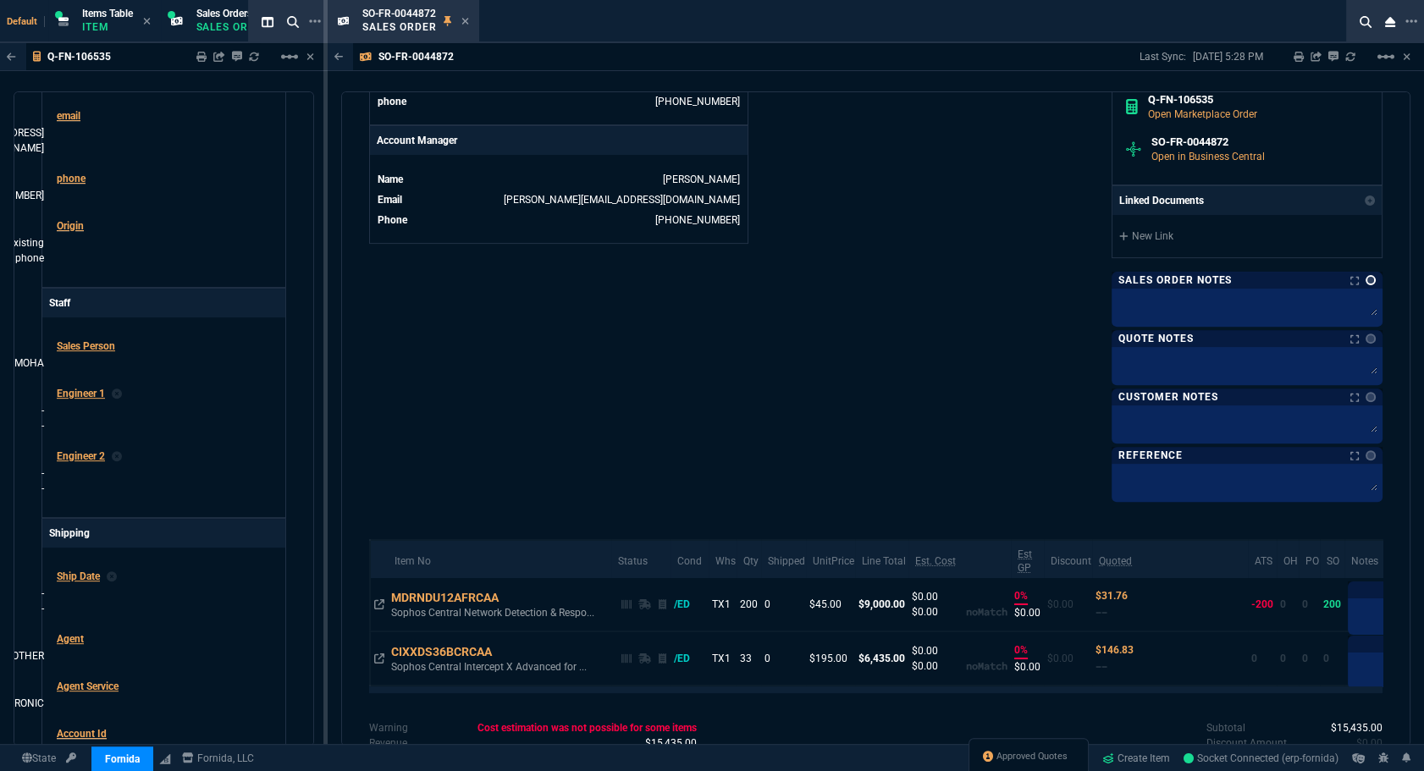
click at [1366, 278] on link at bounding box center [1371, 280] width 10 height 10
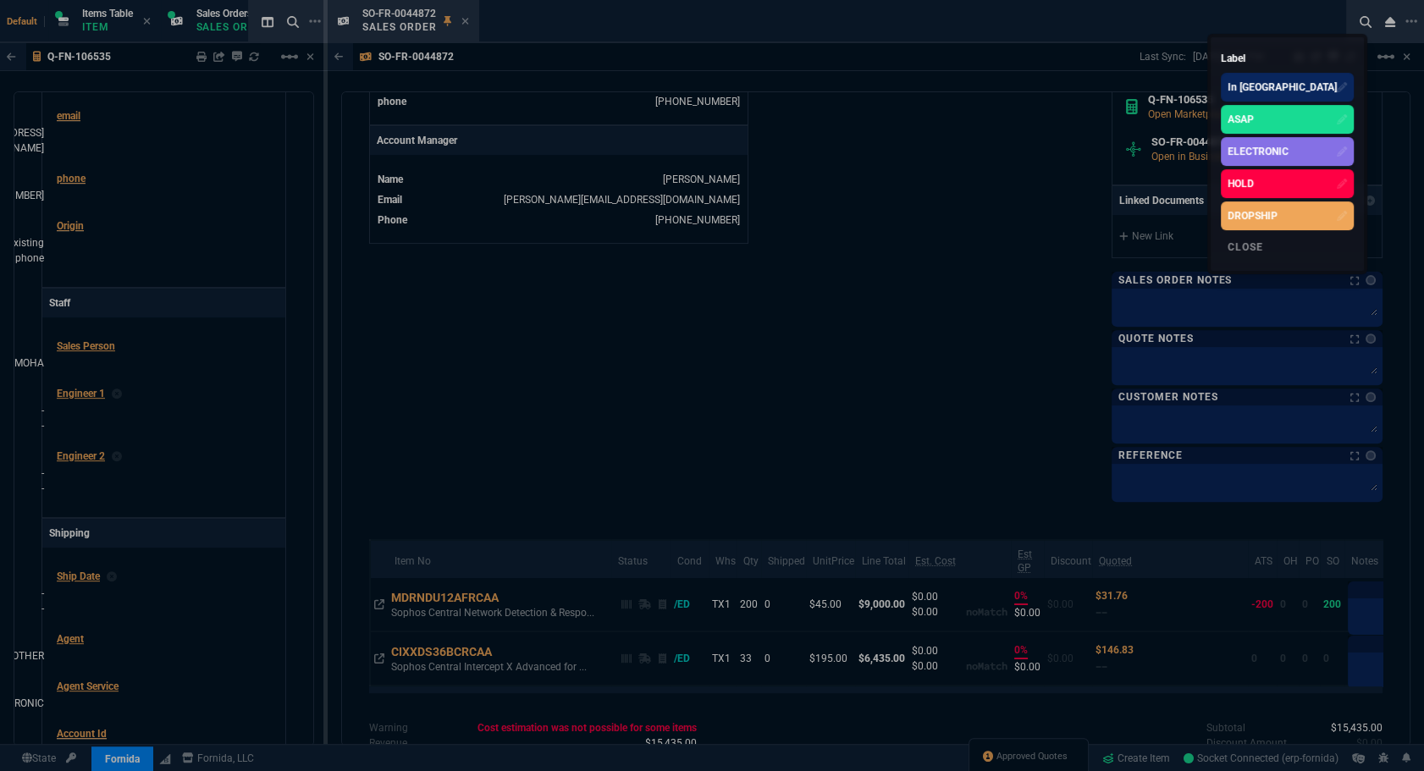
click at [1289, 147] on div "ELECTRONIC" at bounding box center [1258, 151] width 61 height 15
click at [894, 228] on div at bounding box center [712, 385] width 1424 height 771
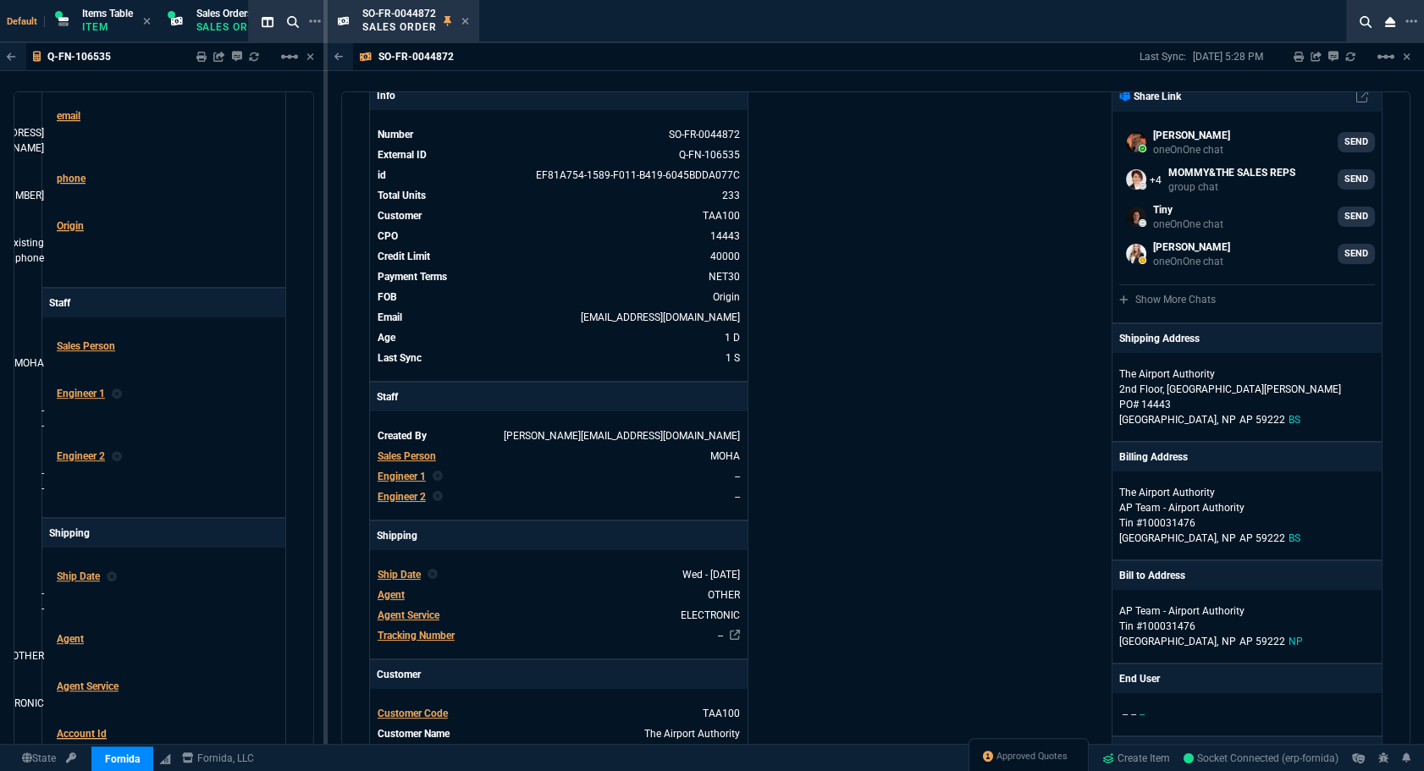
scroll to position [0, 0]
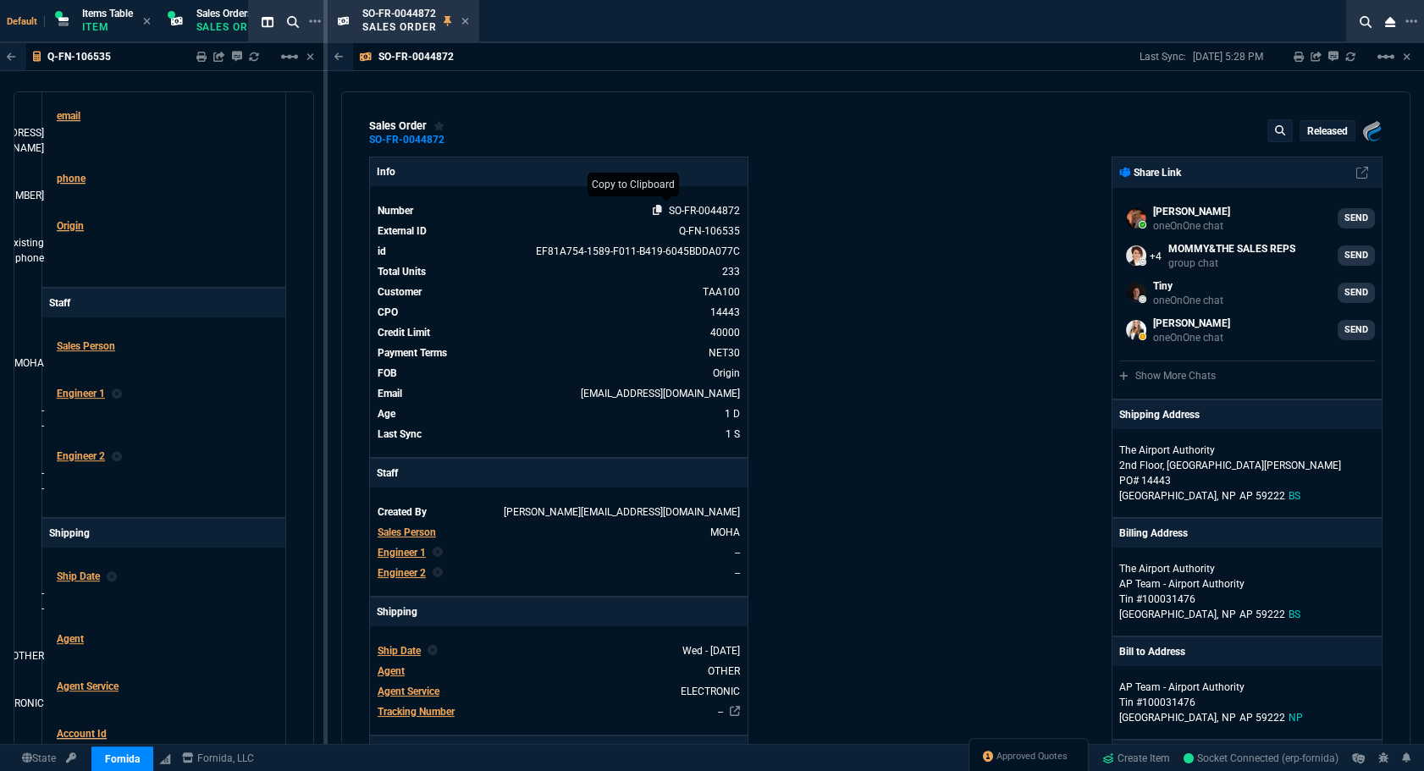
click at [658, 211] on icon at bounding box center [657, 210] width 9 height 10
click at [466, 22] on icon at bounding box center [465, 21] width 7 height 7
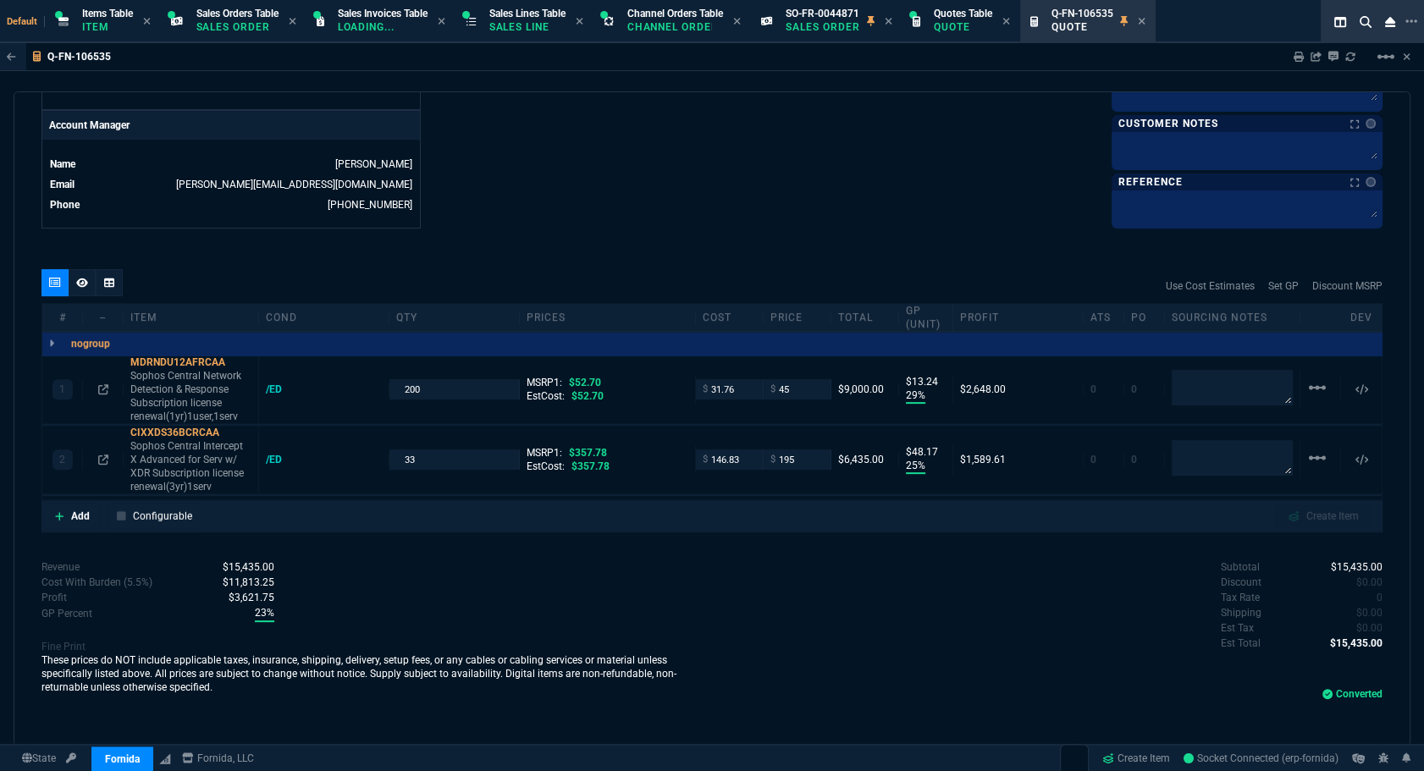
scroll to position [778, 0]
